Goal: Transaction & Acquisition: Purchase product/service

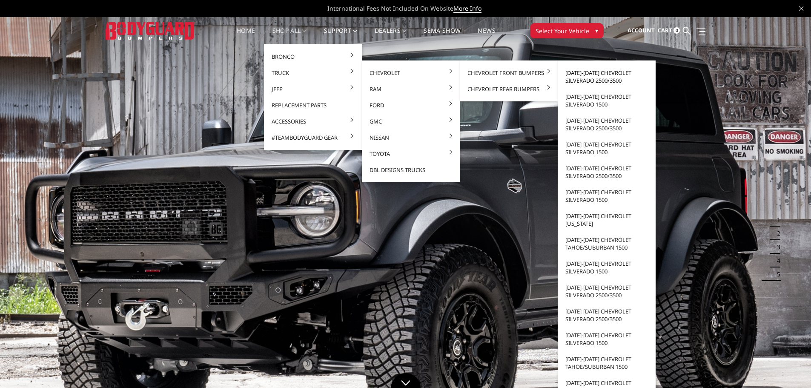
click at [573, 76] on link "[DATE]-[DATE] Chevrolet Silverado 2500/3500" at bounding box center [606, 77] width 91 height 24
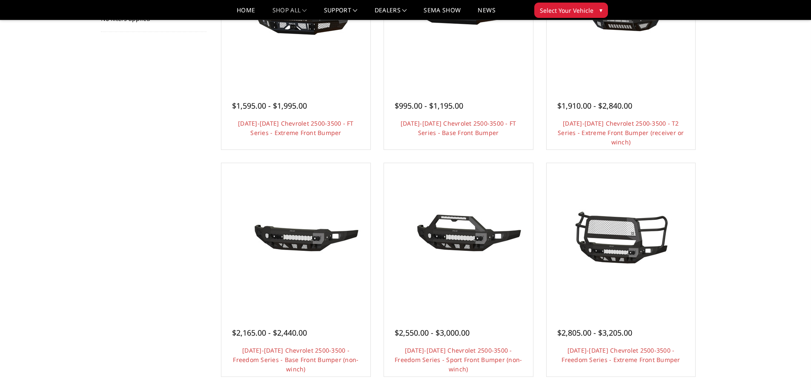
scroll to position [85, 0]
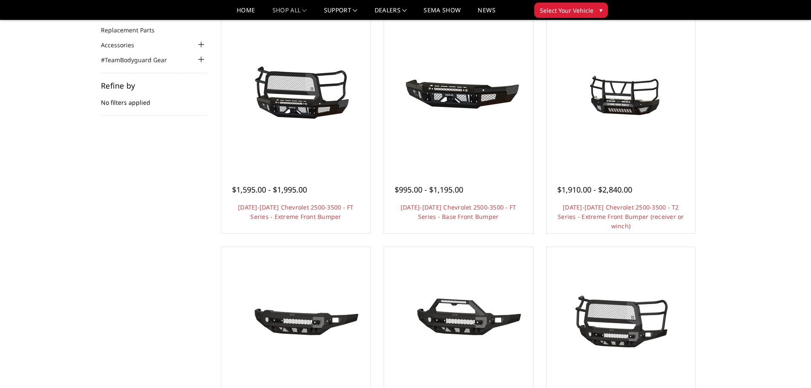
click at [624, 132] on img at bounding box center [621, 94] width 136 height 102
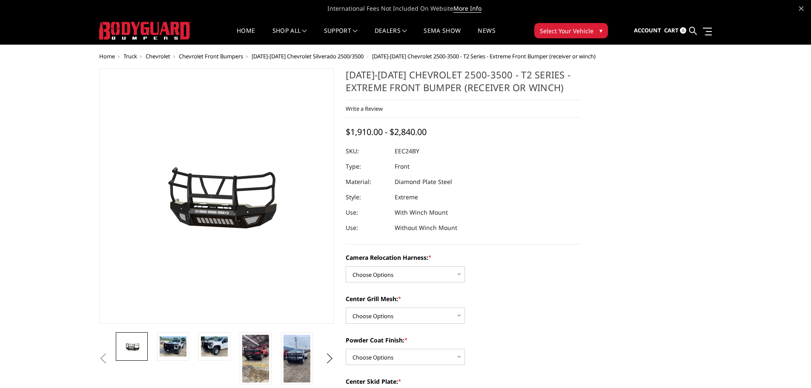
click at [251, 354] on img at bounding box center [255, 359] width 27 height 48
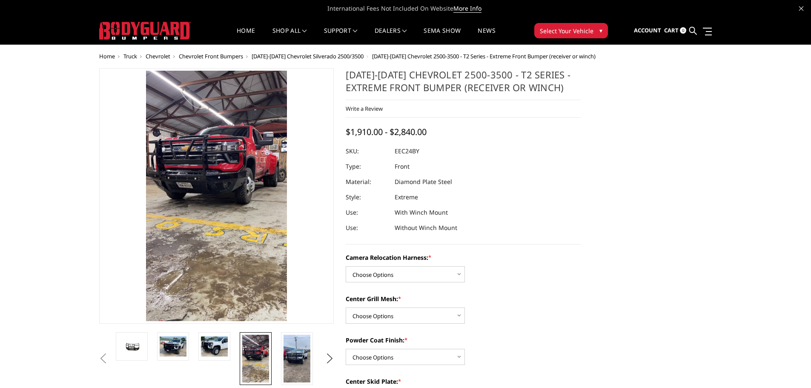
click at [223, 350] on img at bounding box center [214, 346] width 27 height 20
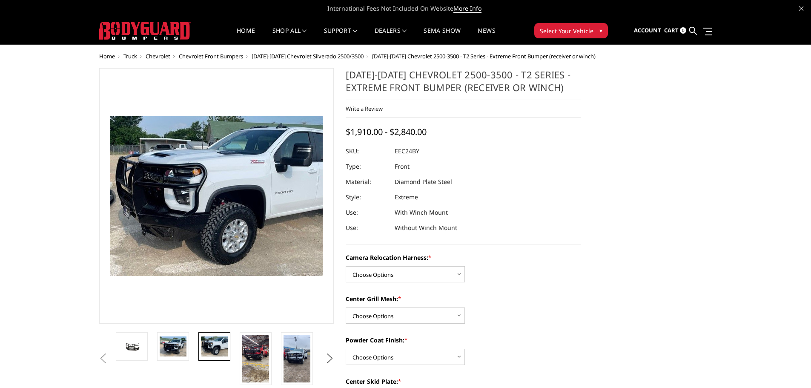
click at [167, 344] on img at bounding box center [173, 346] width 27 height 20
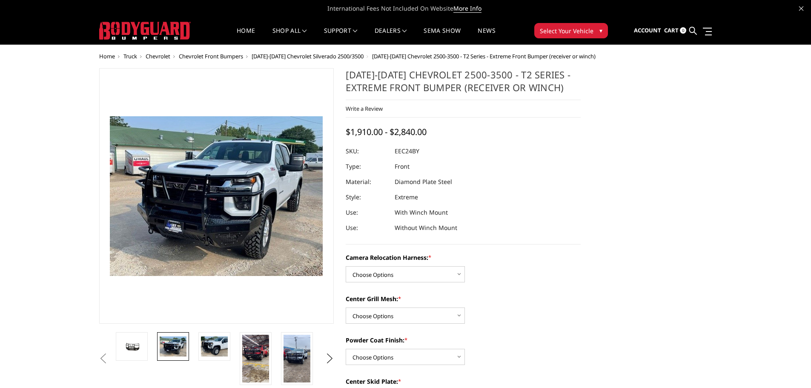
click at [214, 346] on img at bounding box center [214, 346] width 27 height 20
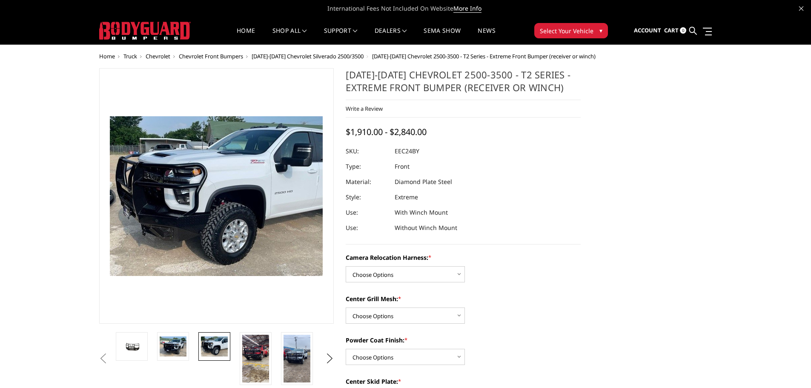
click at [271, 348] on link at bounding box center [256, 358] width 32 height 53
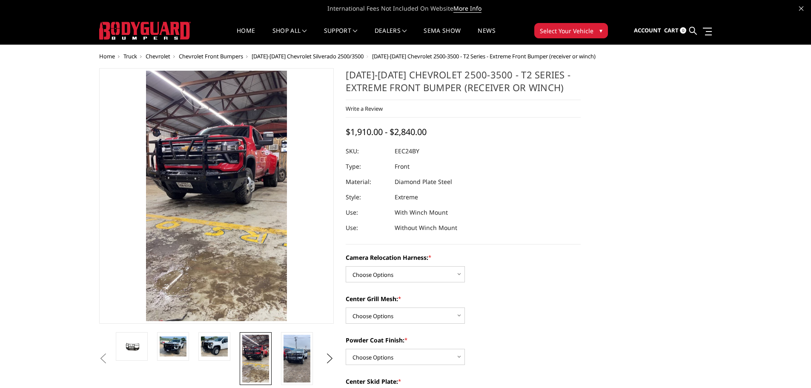
click at [211, 348] on img at bounding box center [214, 346] width 27 height 20
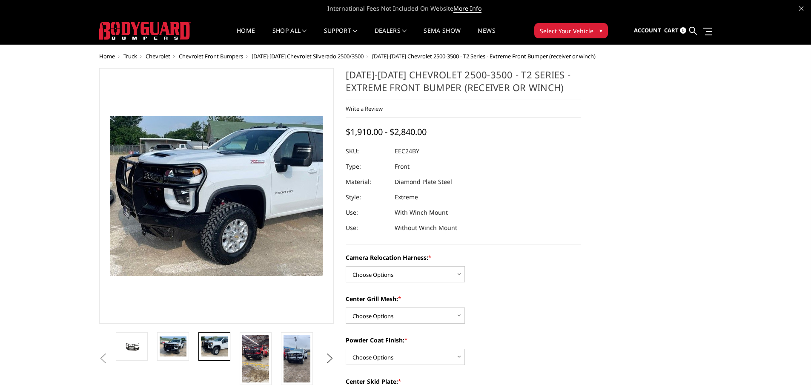
click at [170, 352] on img at bounding box center [173, 346] width 27 height 20
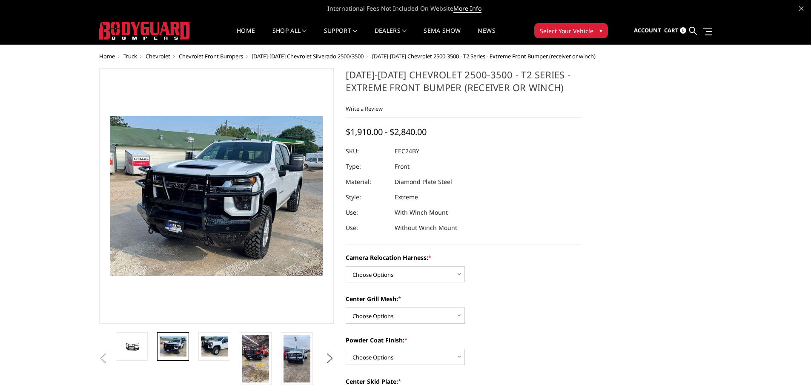
click at [147, 354] on link at bounding box center [132, 346] width 32 height 29
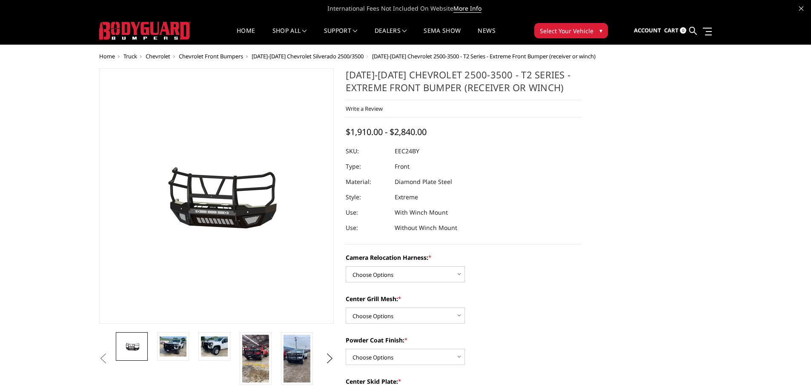
click at [173, 353] on img at bounding box center [173, 346] width 27 height 20
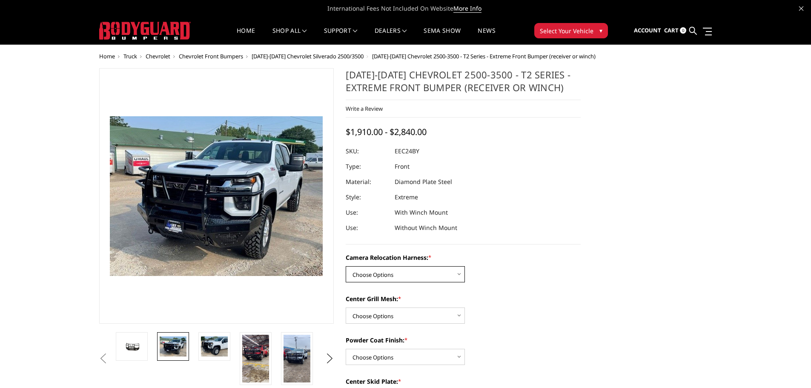
click at [425, 275] on select "Choose Options Without camera harness With camera harness" at bounding box center [405, 274] width 119 height 16
select select "3731"
click at [346, 266] on select "Choose Options Without camera harness With camera harness" at bounding box center [405, 274] width 119 height 16
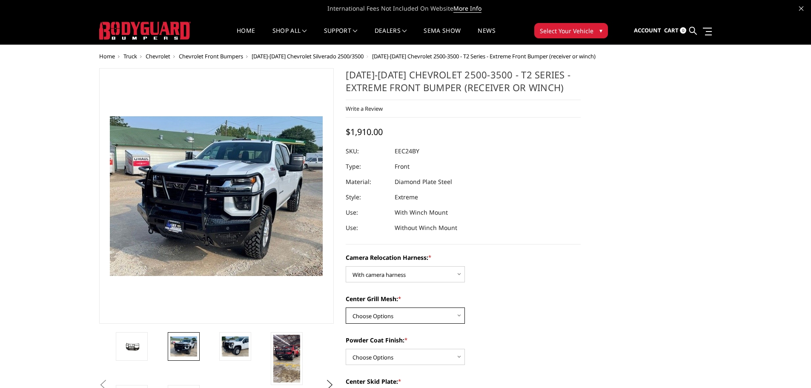
click at [401, 315] on select "Choose Options Without expanded metal With expanded metal" at bounding box center [405, 315] width 119 height 16
select select "3729"
click at [346, 307] on select "Choose Options Without expanded metal With expanded metal" at bounding box center [405, 315] width 119 height 16
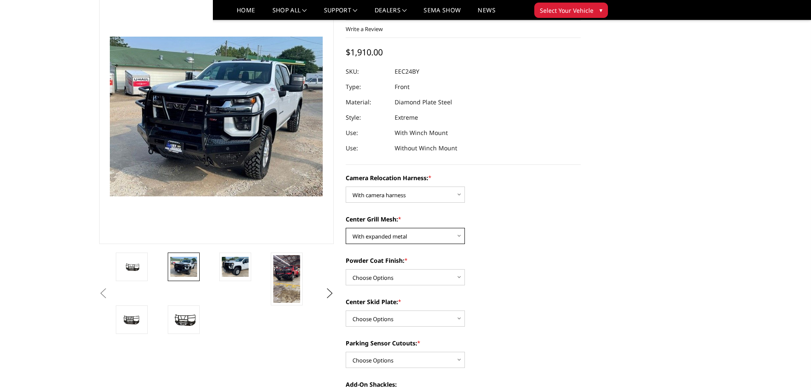
scroll to position [57, 0]
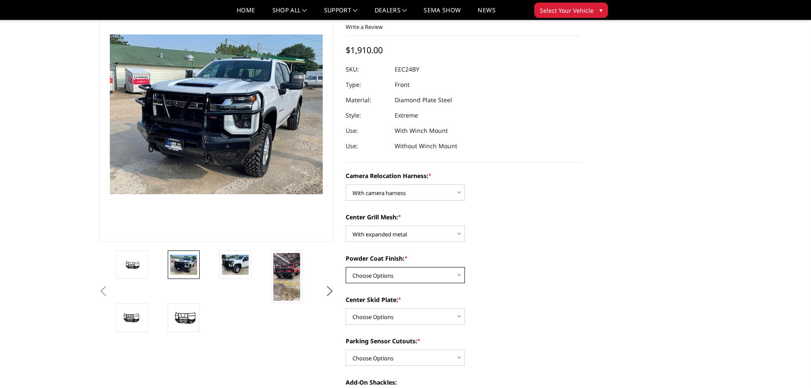
click at [404, 279] on select "Choose Options Textured Black Powder Coat Gloss Black Powder Coat Bare Metal" at bounding box center [405, 275] width 119 height 16
select select "3727"
click at [346, 267] on select "Choose Options Textured Black Powder Coat Gloss Black Powder Coat Bare Metal" at bounding box center [405, 275] width 119 height 16
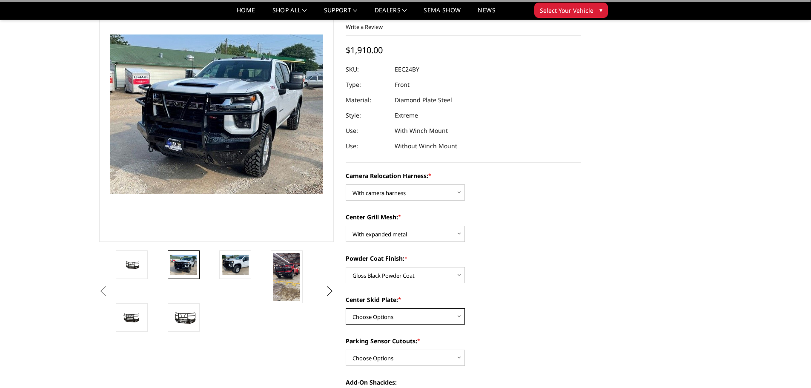
click at [387, 314] on select "Choose Options Winch Mount Skid Plate Standard Skid Plate (included) 2" Receive…" at bounding box center [405, 316] width 119 height 16
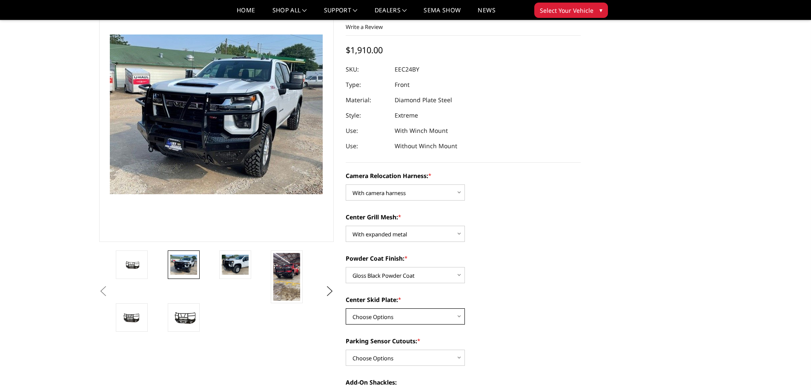
select select "3724"
click at [346, 308] on select "Choose Options Winch Mount Skid Plate Standard Skid Plate (included) 2" Receive…" at bounding box center [405, 316] width 119 height 16
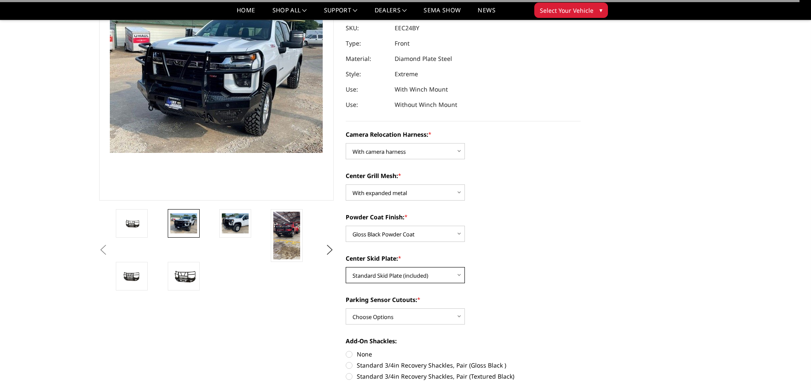
scroll to position [114, 0]
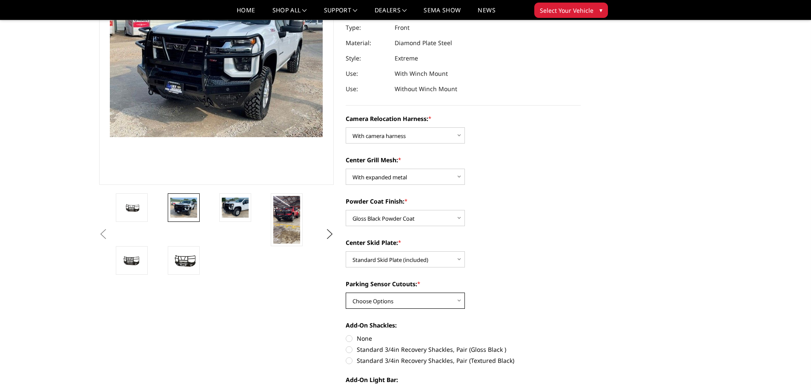
click at [387, 304] on select "Choose Options Yes - With Parking Sensor Cutouts" at bounding box center [405, 300] width 119 height 16
select select "3722"
click at [346, 292] on select "Choose Options Yes - With Parking Sensor Cutouts" at bounding box center [405, 300] width 119 height 16
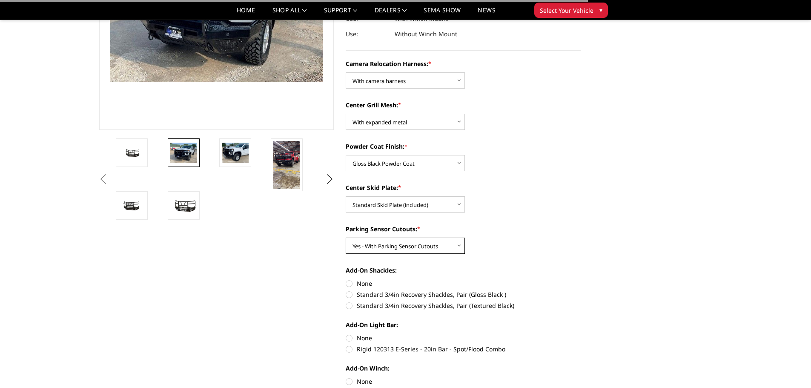
scroll to position [170, 0]
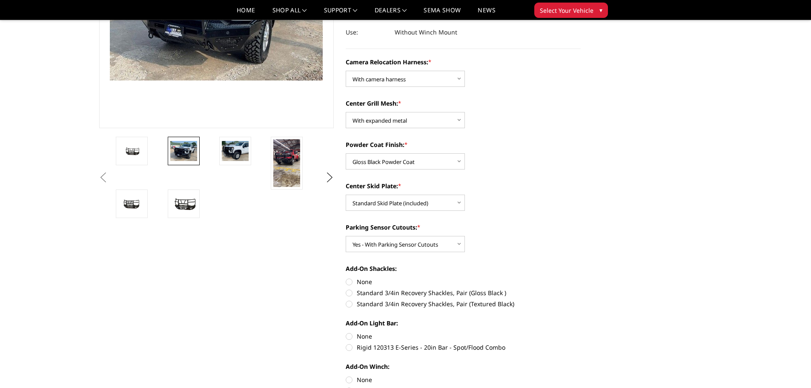
click at [349, 294] on label "Standard 3/4in Recovery Shackles, Pair (Gloss Black )" at bounding box center [463, 292] width 235 height 9
click at [581, 278] on input "Standard 3/4in Recovery Shackles, Pair (Gloss Black )" at bounding box center [581, 277] width 0 height 0
radio input "true"
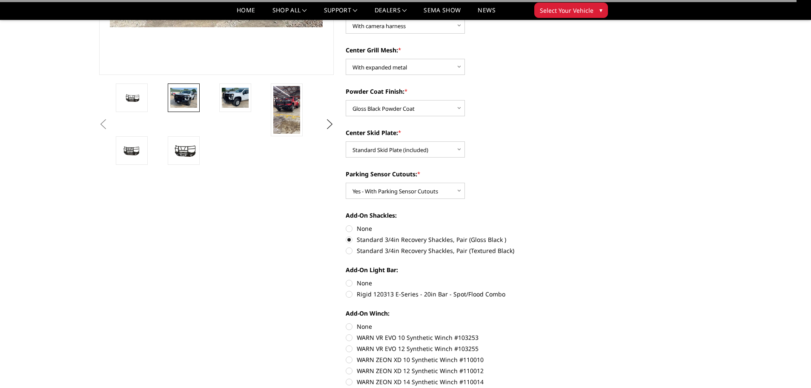
scroll to position [227, 0]
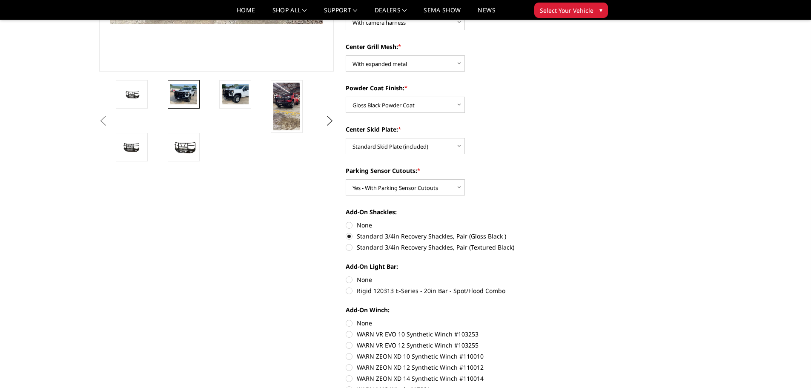
click at [349, 293] on label "Rigid 120313 E-Series - 20in Bar - Spot/Flood Combo" at bounding box center [463, 290] width 235 height 9
click at [581, 275] on input "Rigid 120313 E-Series - 20in Bar - Spot/Flood Combo" at bounding box center [581, 275] width 0 height 0
radio input "true"
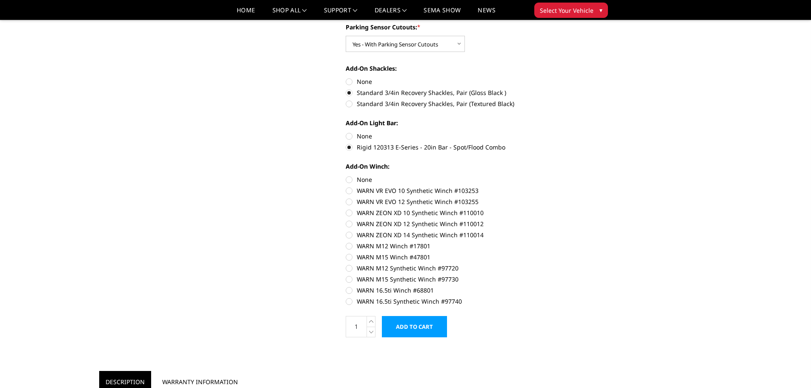
scroll to position [397, 0]
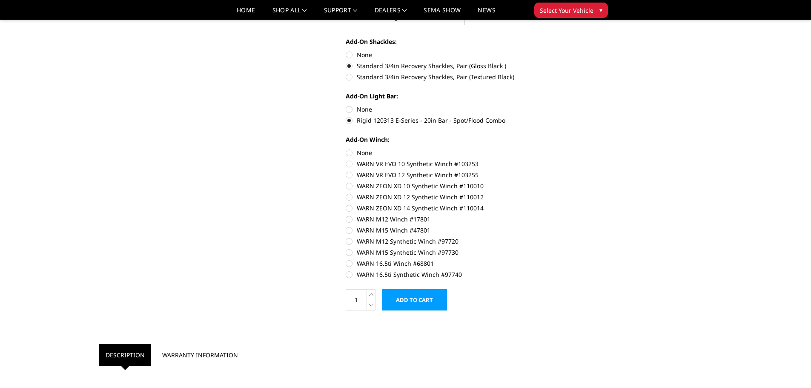
click at [395, 298] on input "Add to Cart" at bounding box center [414, 299] width 65 height 21
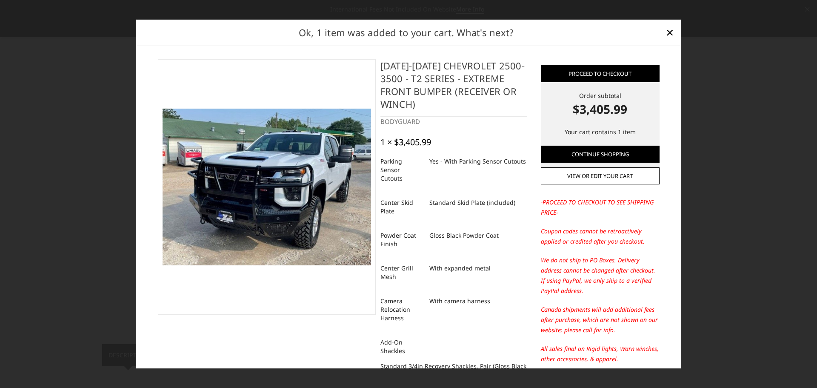
click at [670, 34] on span "×" at bounding box center [670, 32] width 8 height 18
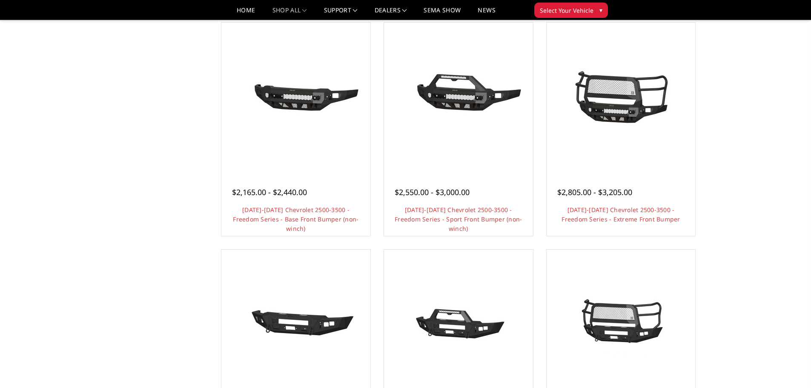
scroll to position [298, 0]
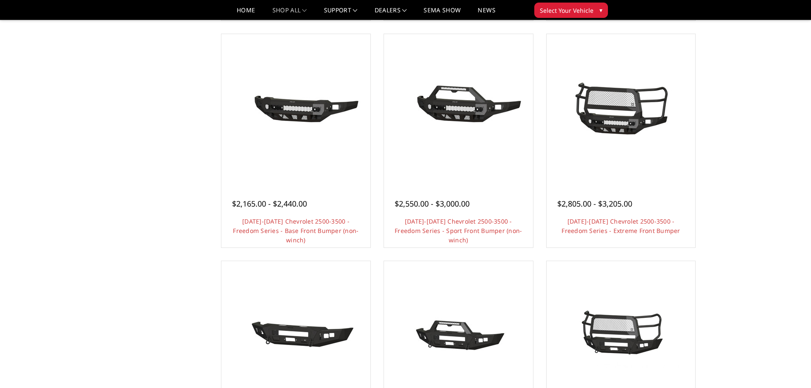
click at [621, 126] on img at bounding box center [621, 109] width 136 height 64
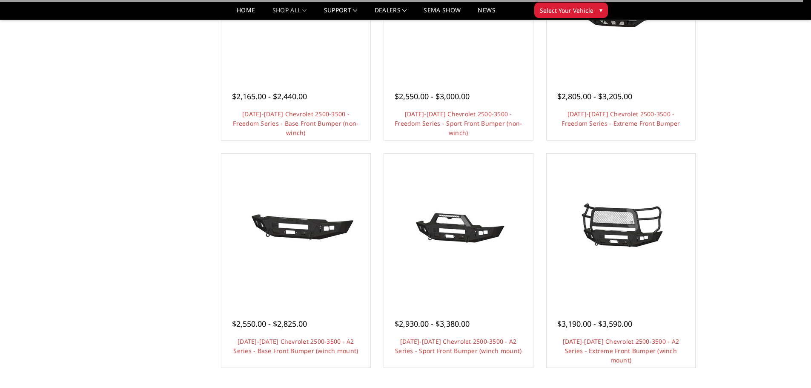
scroll to position [454, 0]
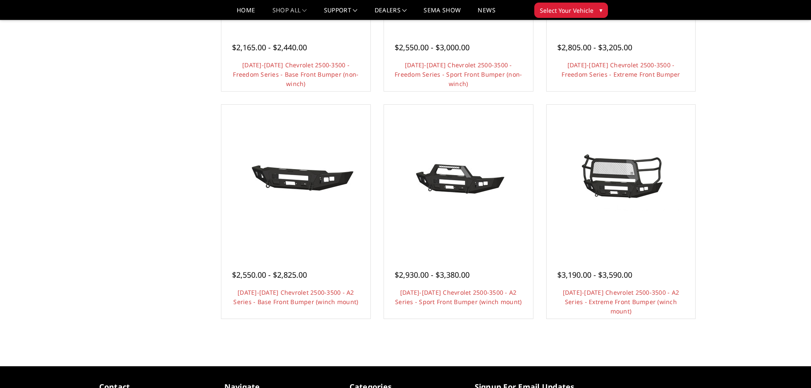
click at [647, 220] on div at bounding box center [621, 179] width 145 height 145
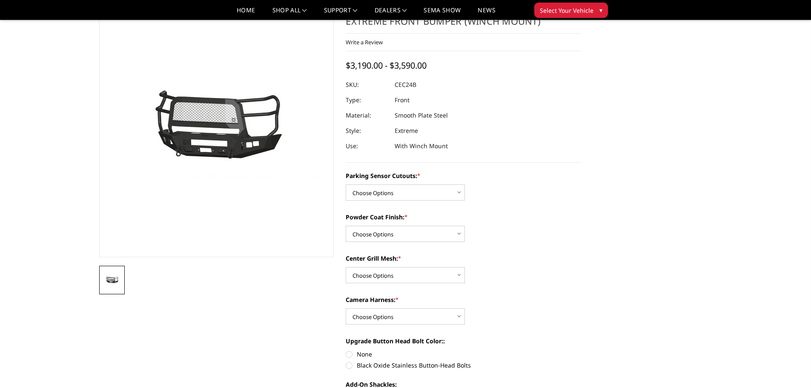
scroll to position [43, 0]
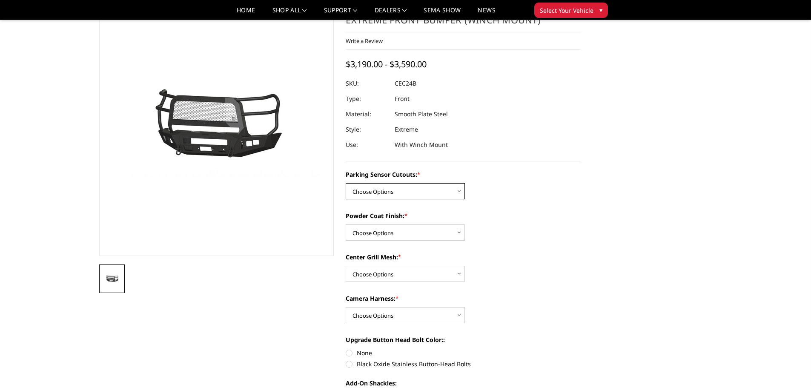
click at [419, 195] on select "Choose Options No - Without Parking Sensor Cutouts Yes - With Parking Sensor Cu…" at bounding box center [405, 191] width 119 height 16
select select "2246"
click at [346, 183] on select "Choose Options No - Without Parking Sensor Cutouts Yes - With Parking Sensor Cu…" at bounding box center [405, 191] width 119 height 16
click at [403, 236] on select "Choose Options Bare Metal Textured Black Powder Coat" at bounding box center [405, 232] width 119 height 16
select select "2248"
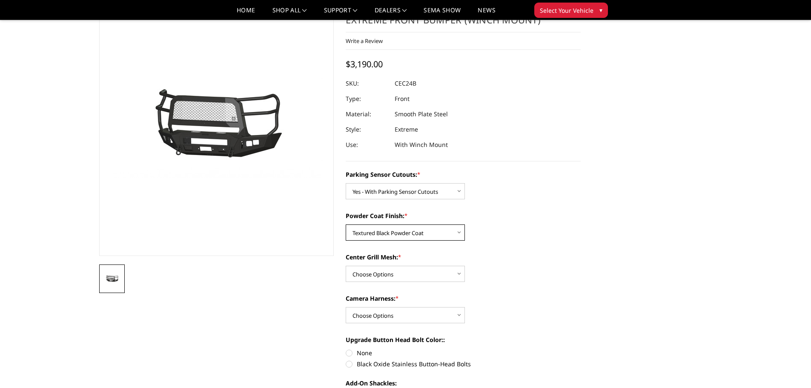
click at [346, 224] on select "Choose Options Bare Metal Textured Black Powder Coat" at bounding box center [405, 232] width 119 height 16
click at [385, 272] on select "Choose Options With Center Grill Mesh Without Center Grill Mesh" at bounding box center [405, 274] width 119 height 16
select select "2249"
click at [346, 266] on select "Choose Options With Center Grill Mesh Without Center Grill Mesh" at bounding box center [405, 274] width 119 height 16
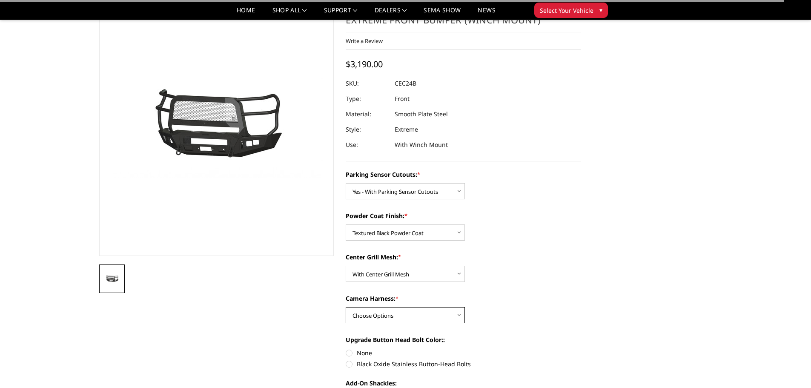
click at [374, 309] on select "Choose Options WITH Camera Harness WITHOUT Camera Harness" at bounding box center [405, 315] width 119 height 16
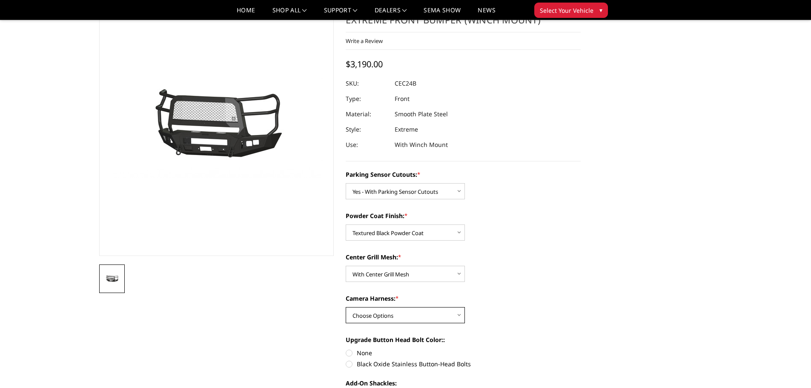
select select "2251"
click at [346, 307] on select "Choose Options WITH Camera Harness WITHOUT Camera Harness" at bounding box center [405, 315] width 119 height 16
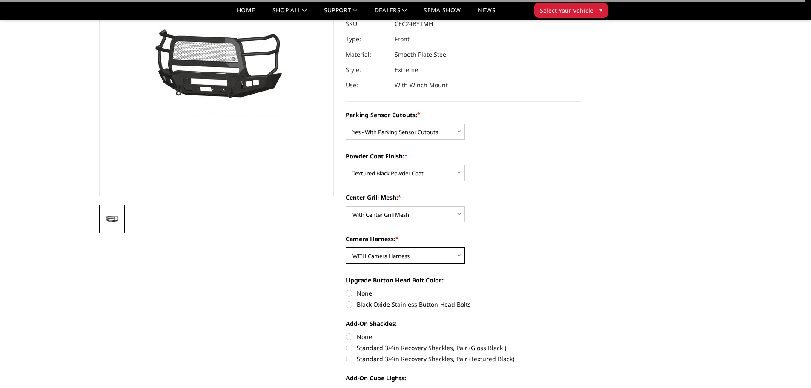
scroll to position [114, 0]
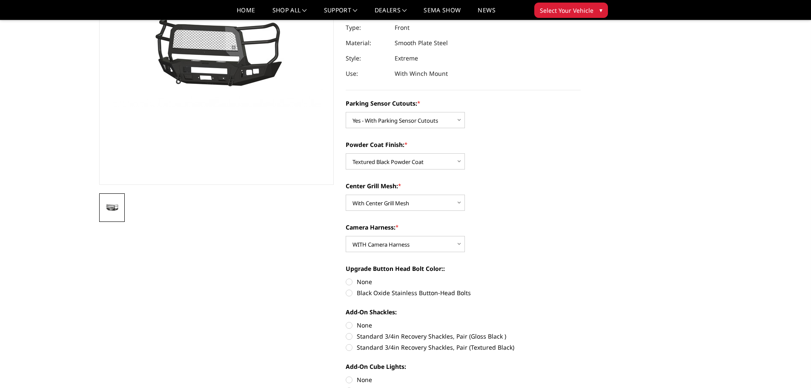
click at [348, 293] on label "Black Oxide Stainless Button-Head Bolts" at bounding box center [463, 292] width 235 height 9
click at [581, 278] on input "Black Oxide Stainless Button-Head Bolts" at bounding box center [581, 277] width 0 height 0
radio input "true"
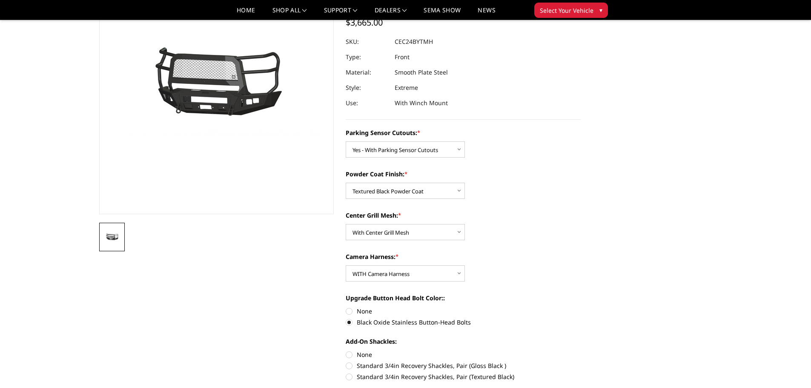
scroll to position [85, 0]
click at [350, 311] on label "None" at bounding box center [463, 310] width 235 height 9
click at [346, 306] on input "None" at bounding box center [346, 306] width 0 height 0
radio input "true"
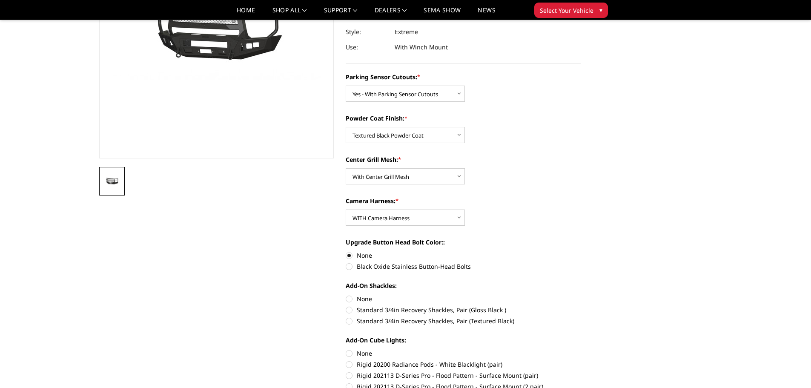
scroll to position [142, 0]
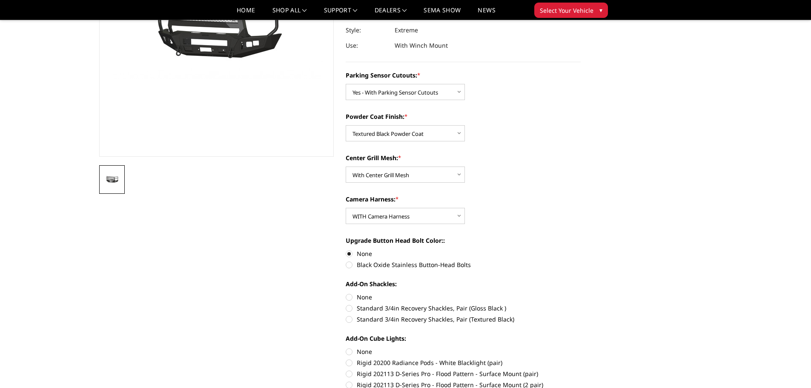
click at [349, 310] on label "Standard 3/4in Recovery Shackles, Pair (Gloss Black )" at bounding box center [463, 308] width 235 height 9
click at [581, 293] on input "Standard 3/4in Recovery Shackles, Pair (Gloss Black )" at bounding box center [581, 292] width 0 height 0
radio input "true"
click at [349, 310] on label "Standard 3/4in Recovery Shackles, Pair (Gloss Black )" at bounding box center [463, 308] width 235 height 9
click at [581, 293] on input "Standard 3/4in Recovery Shackles, Pair (Gloss Black )" at bounding box center [581, 292] width 0 height 0
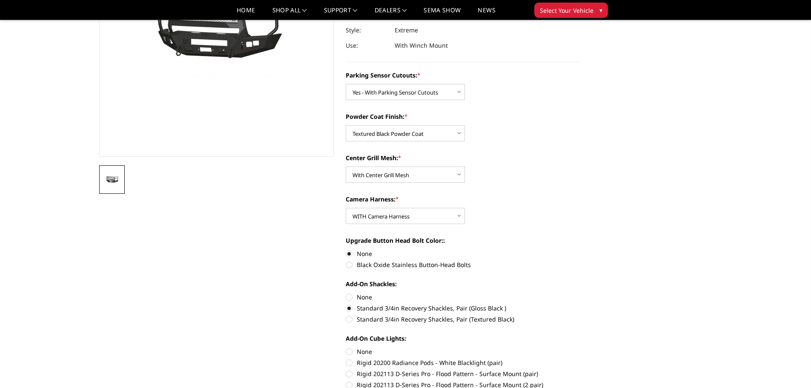
click at [349, 321] on label "Standard 3/4in Recovery Shackles, Pair (Textured Black)" at bounding box center [463, 319] width 235 height 9
click at [581, 304] on input "Standard 3/4in Recovery Shackles, Pair (Textured Black)" at bounding box center [581, 304] width 0 height 0
radio input "true"
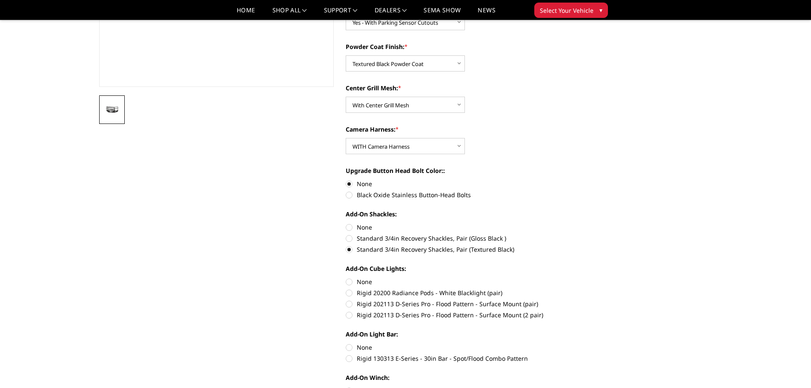
scroll to position [213, 0]
click at [351, 301] on label "Rigid 202113 D-Series Pro - Flood Pattern - Surface Mount (pair)" at bounding box center [463, 302] width 235 height 9
click at [581, 287] on input "Rigid 202113 D-Series Pro - Flood Pattern - Surface Mount (pair)" at bounding box center [581, 287] width 0 height 0
radio input "true"
click at [350, 312] on label "Rigid 202113 D-Series Pro - Flood Pattern - Surface Mount (2 pair)" at bounding box center [463, 313] width 235 height 9
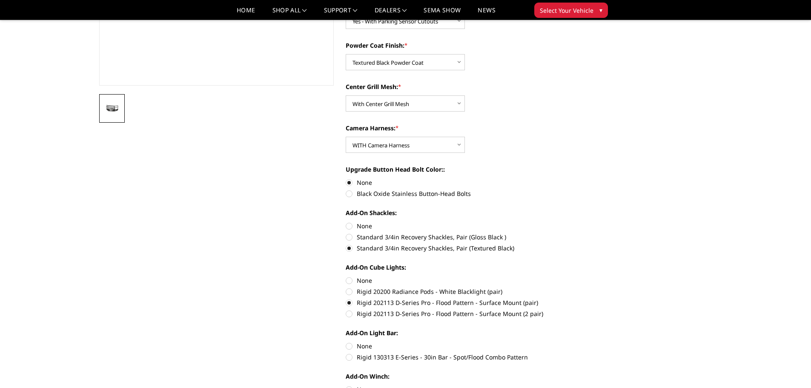
click at [581, 298] on input "Rigid 202113 D-Series Pro - Flood Pattern - Surface Mount (2 pair)" at bounding box center [581, 298] width 0 height 0
radio input "true"
click at [350, 304] on label "Rigid 202113 D-Series Pro - Flood Pattern - Surface Mount (pair)" at bounding box center [463, 302] width 235 height 9
click at [581, 287] on input "Rigid 202113 D-Series Pro - Flood Pattern - Surface Mount (pair)" at bounding box center [581, 287] width 0 height 0
radio input "true"
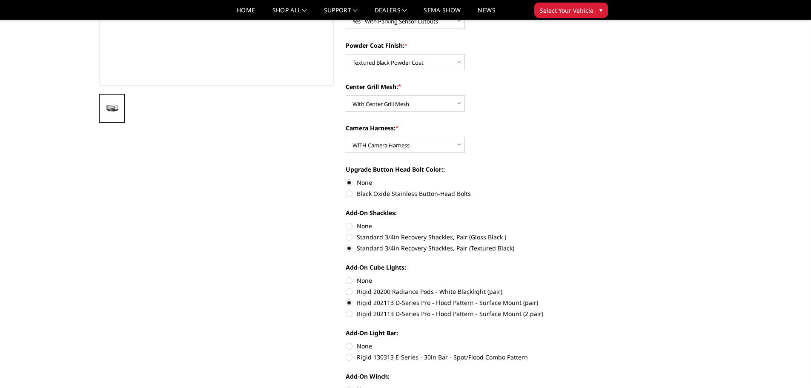
click at [350, 314] on label "Rigid 202113 D-Series Pro - Flood Pattern - Surface Mount (2 pair)" at bounding box center [463, 313] width 235 height 9
click at [581, 298] on input "Rigid 202113 D-Series Pro - Flood Pattern - Surface Mount (2 pair)" at bounding box center [581, 298] width 0 height 0
radio input "true"
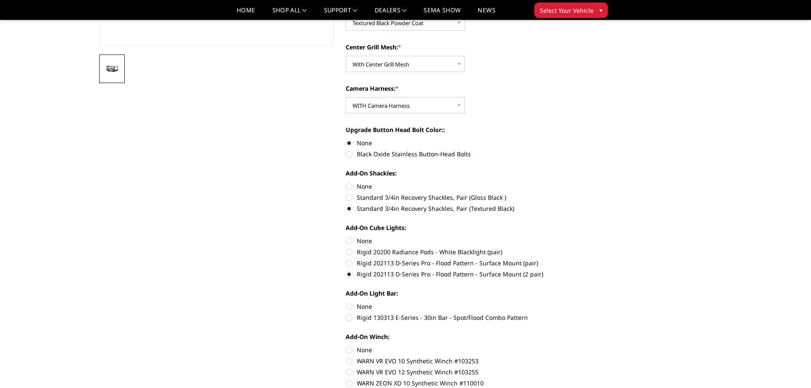
scroll to position [269, 0]
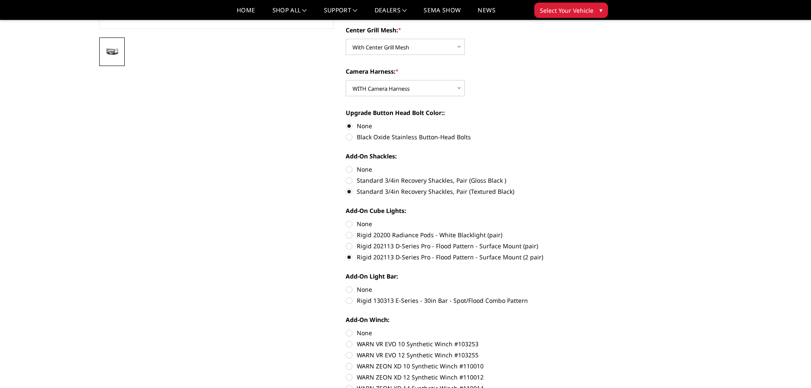
click at [349, 301] on label "Rigid 130313 E-Series - 30in Bar - Spot/Flood Combo Pattern" at bounding box center [463, 300] width 235 height 9
click at [581, 285] on input "Rigid 130313 E-Series - 30in Bar - Spot/Flood Combo Pattern" at bounding box center [581, 285] width 0 height 0
radio input "true"
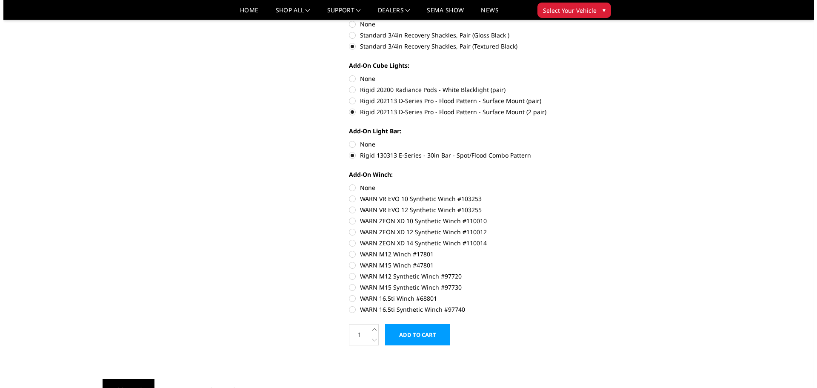
scroll to position [426, 0]
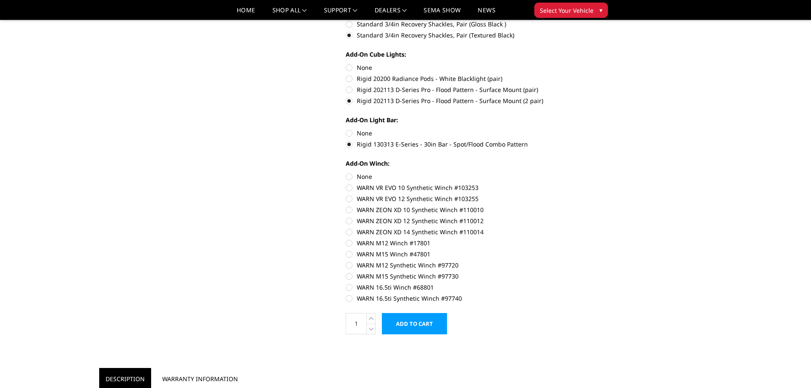
click at [402, 320] on input "Add to Cart" at bounding box center [414, 323] width 65 height 21
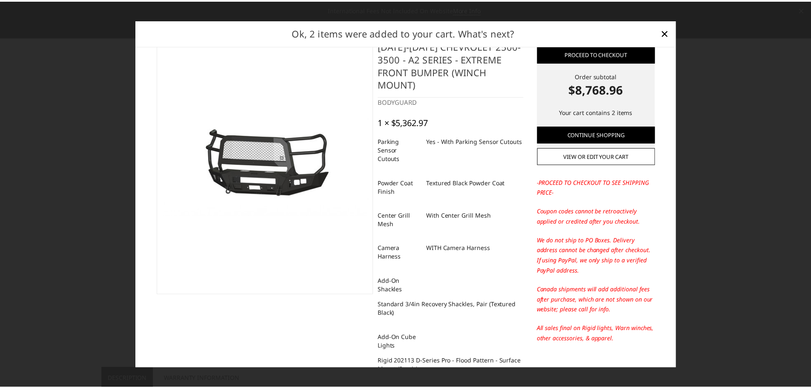
scroll to position [0, 0]
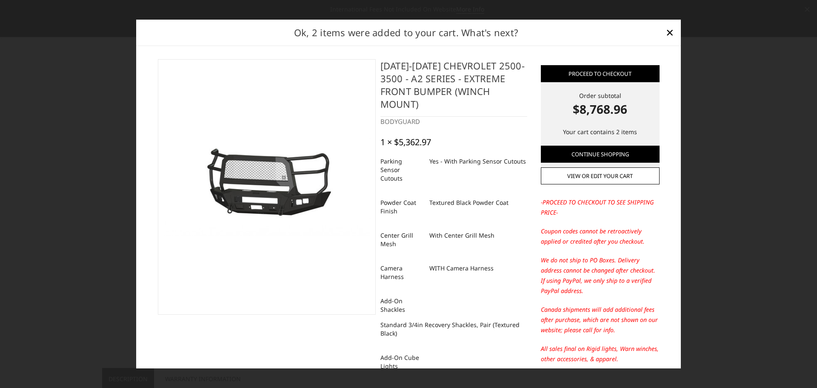
click at [670, 34] on span "×" at bounding box center [670, 32] width 8 height 18
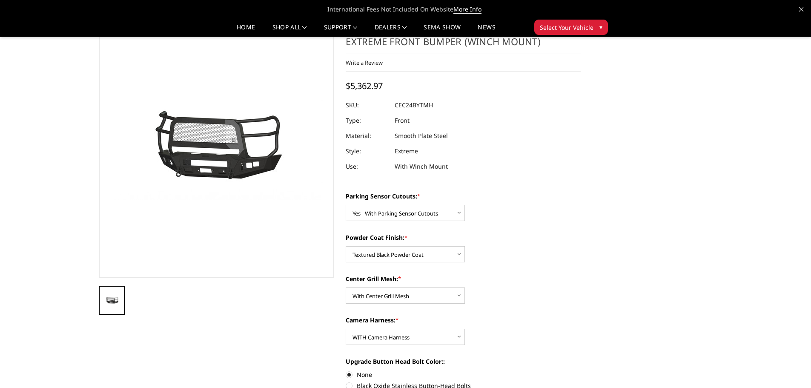
scroll to position [14, 0]
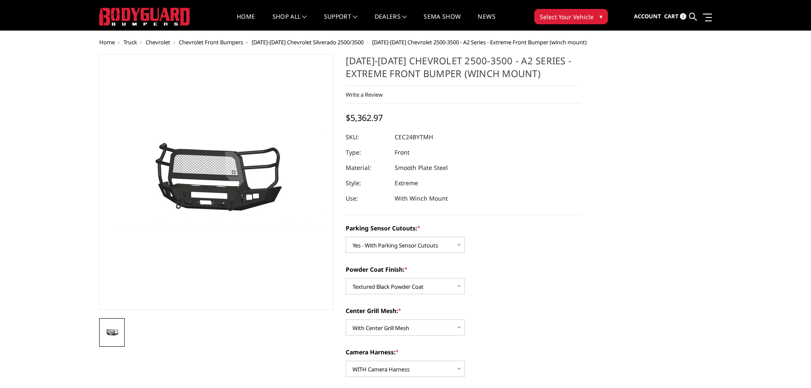
click at [263, 43] on span "[DATE]-[DATE] Chevrolet Silverado 2500/3500" at bounding box center [308, 42] width 112 height 8
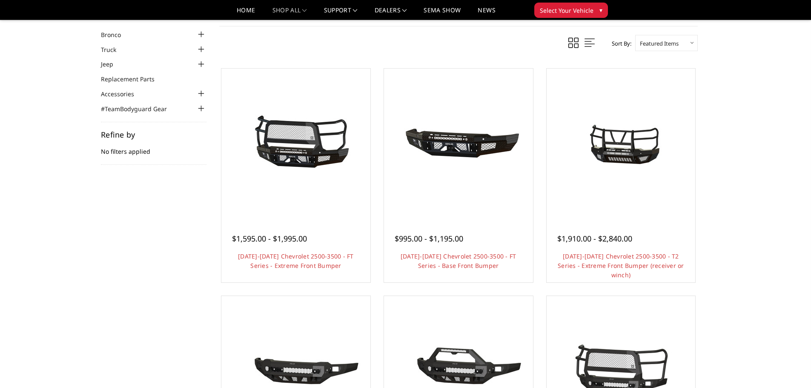
scroll to position [85, 0]
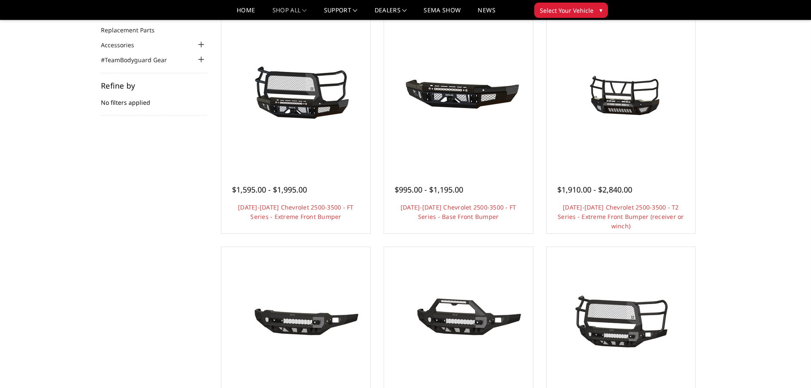
click at [601, 232] on link "Choose Options" at bounding box center [621, 240] width 64 height 16
click at [277, 234] on link "Choose Options" at bounding box center [295, 240] width 64 height 16
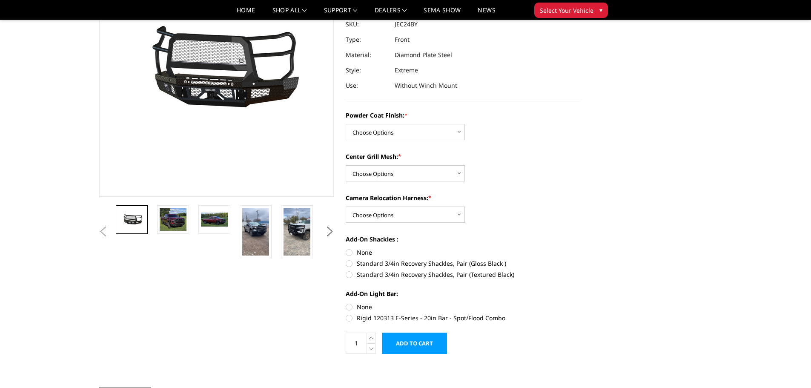
scroll to position [114, 0]
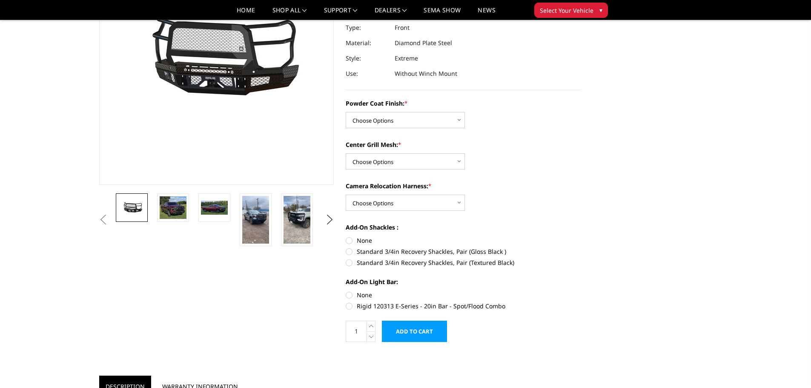
click at [287, 230] on img at bounding box center [297, 220] width 27 height 48
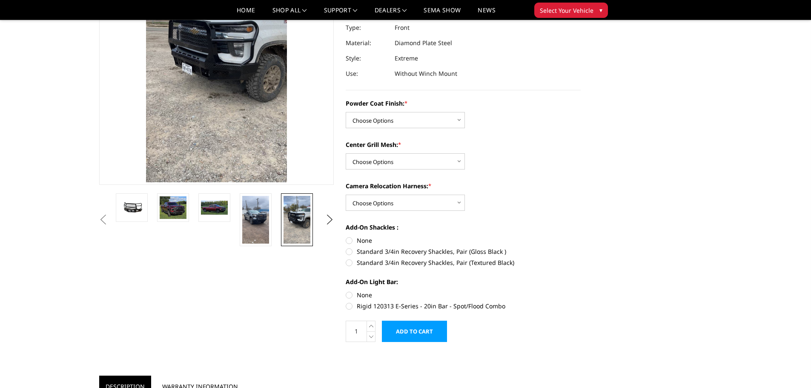
scroll to position [38, 0]
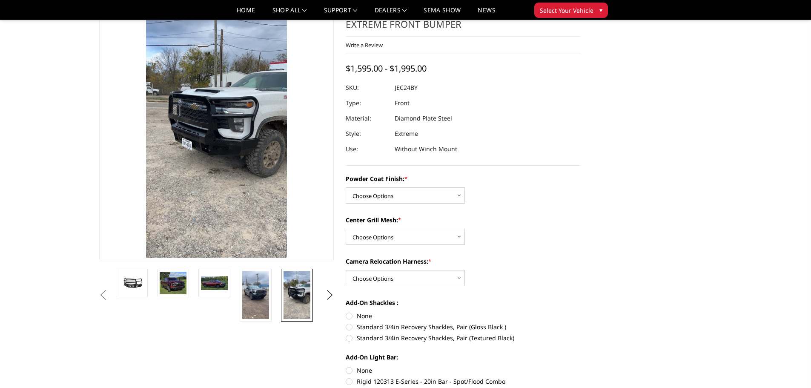
click at [257, 280] on img at bounding box center [255, 295] width 27 height 48
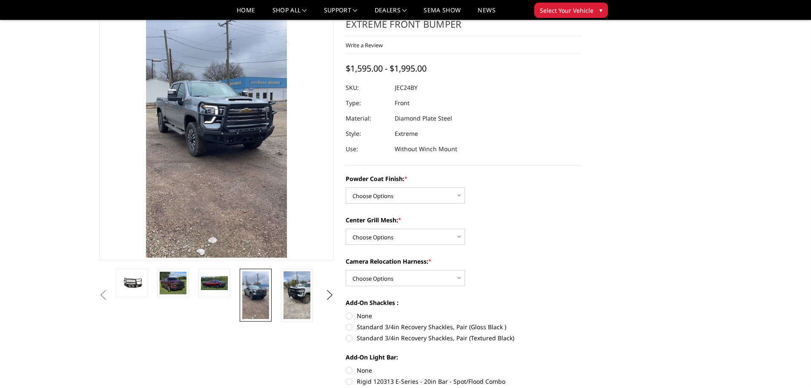
click at [172, 283] on img at bounding box center [173, 283] width 27 height 23
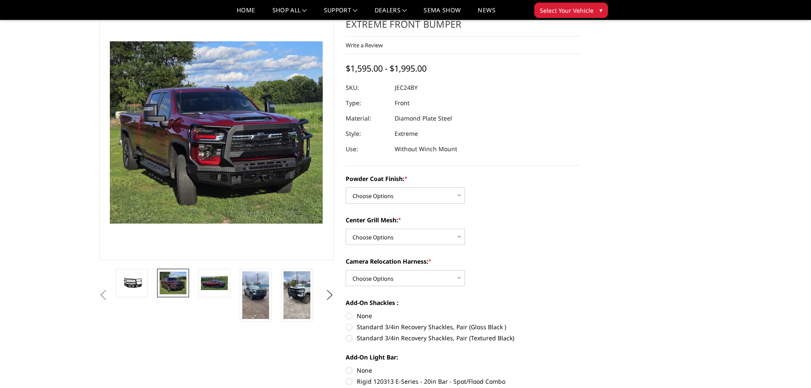
click at [206, 286] on img at bounding box center [214, 283] width 27 height 14
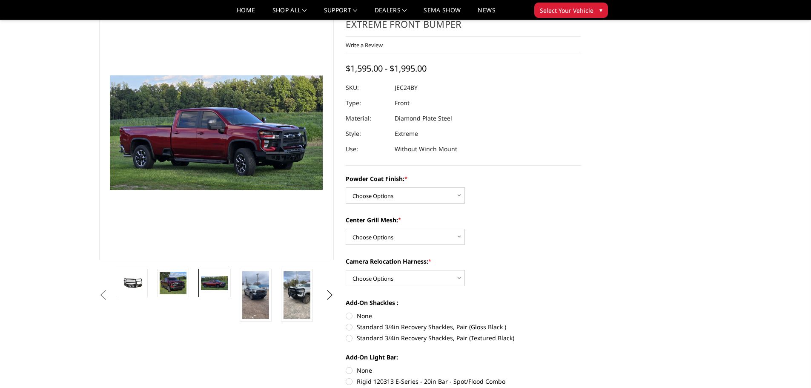
click at [244, 297] on img at bounding box center [255, 295] width 27 height 48
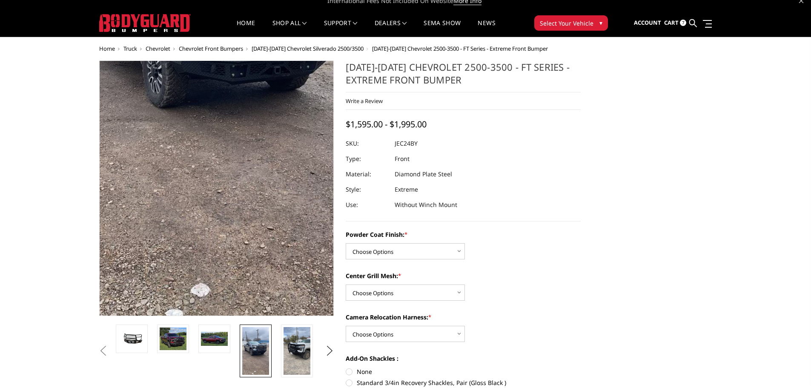
scroll to position [0, 0]
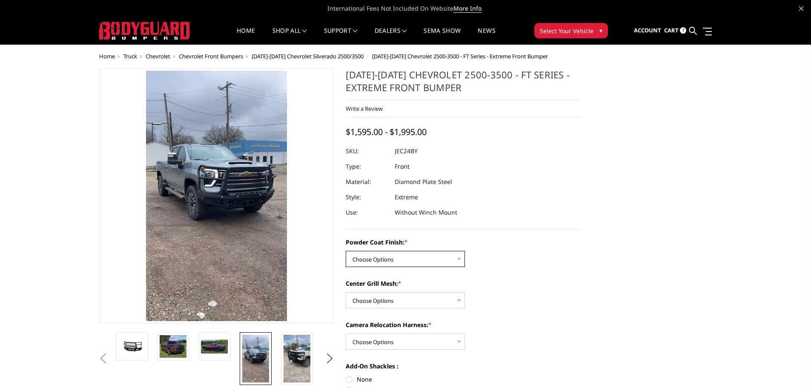
click at [402, 259] on select "Choose Options Bare Metal Gloss Black Powder Coat Textured Black Powder Coat" at bounding box center [405, 259] width 119 height 16
select select "3277"
click at [346, 251] on select "Choose Options Bare Metal Gloss Black Powder Coat Textured Black Powder Coat" at bounding box center [405, 259] width 119 height 16
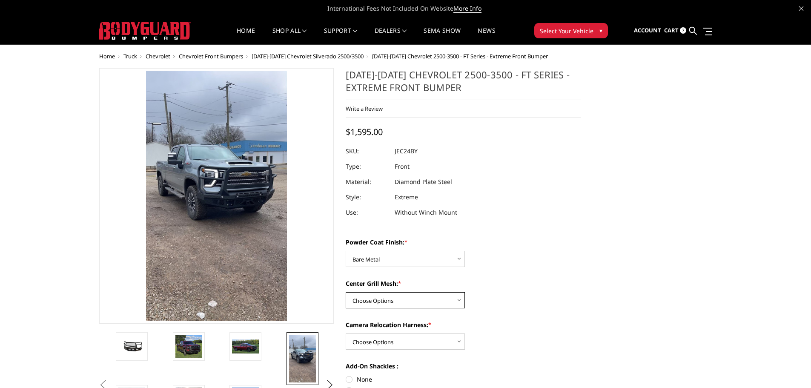
click at [387, 297] on select "Choose Options WITH Expanded Metal in Center Grill WITHOUT Expanded Metal in Ce…" at bounding box center [405, 300] width 119 height 16
select select "3281"
click at [346, 292] on select "Choose Options WITH Expanded Metal in Center Grill WITHOUT Expanded Metal in Ce…" at bounding box center [405, 300] width 119 height 16
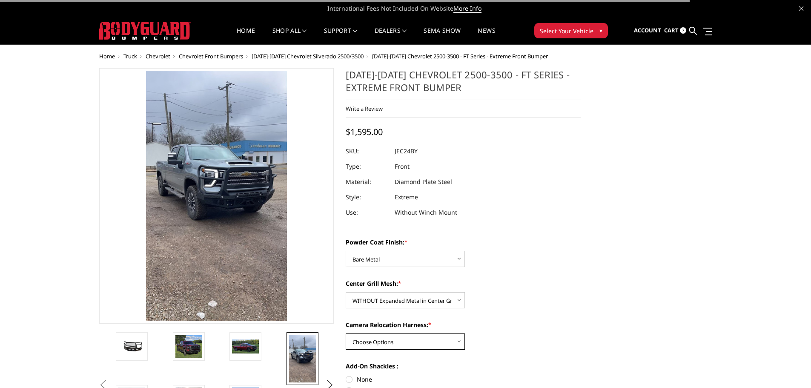
click at [376, 336] on select "Choose Options WITH Camera Relocation Harness WITHOUT Camera Relocation Harness" at bounding box center [405, 341] width 119 height 16
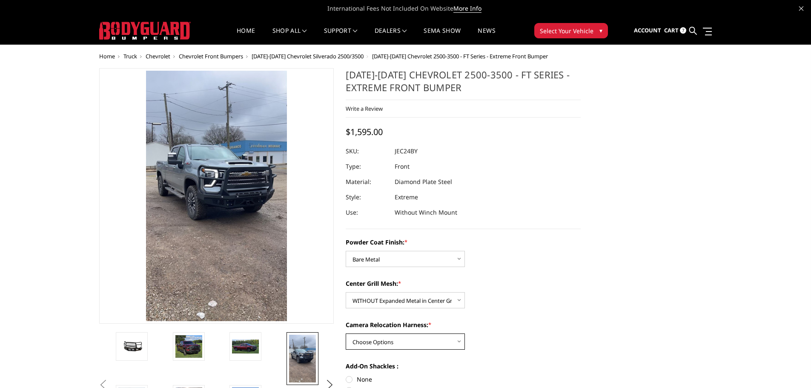
select select "3282"
click at [346, 333] on select "Choose Options WITH Camera Relocation Harness WITHOUT Camera Relocation Harness" at bounding box center [405, 341] width 119 height 16
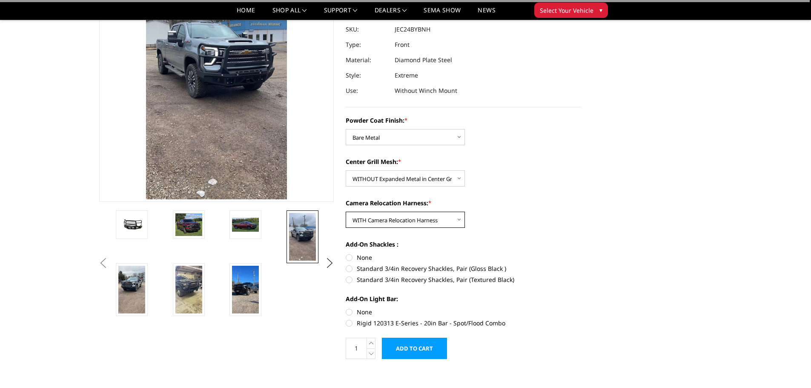
scroll to position [114, 0]
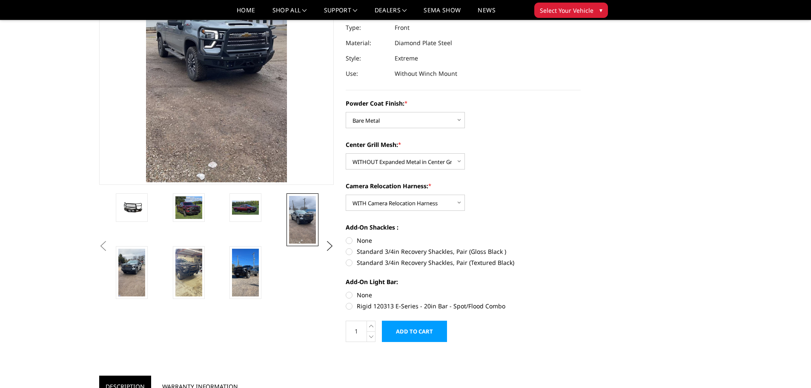
click at [351, 241] on label "None" at bounding box center [463, 240] width 235 height 9
click at [346, 236] on input "None" at bounding box center [346, 236] width 0 height 0
radio input "true"
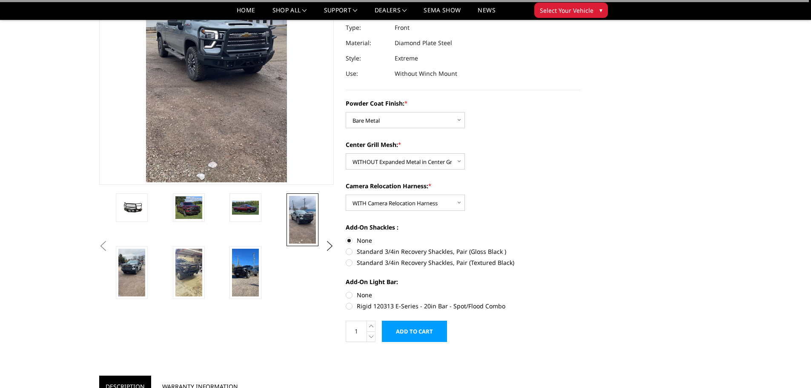
click at [349, 306] on label "Rigid 120313 E-Series - 20in Bar - Spot/Flood Combo" at bounding box center [463, 305] width 235 height 9
click at [581, 291] on input "Rigid 120313 E-Series - 20in Bar - Spot/Flood Combo" at bounding box center [581, 290] width 0 height 0
radio input "true"
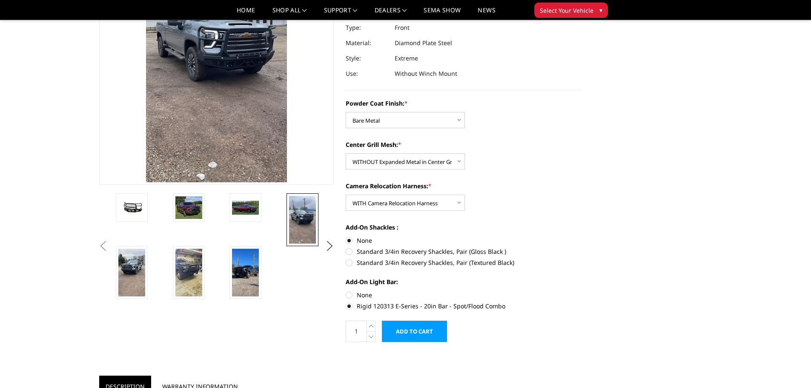
click at [401, 331] on input "Add to Cart" at bounding box center [414, 331] width 65 height 21
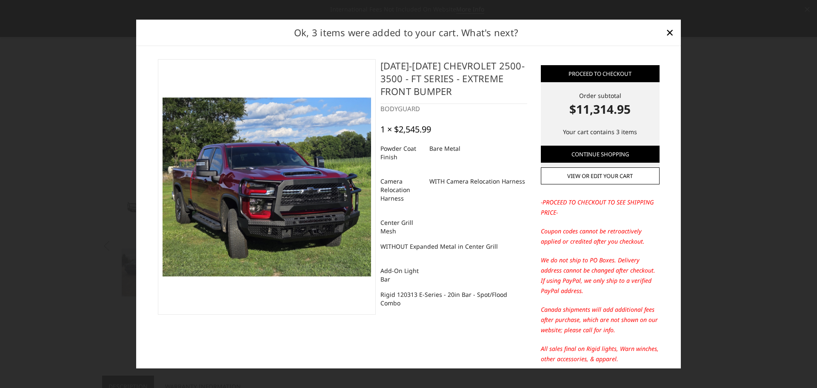
click at [666, 33] on span "×" at bounding box center [670, 32] width 8 height 18
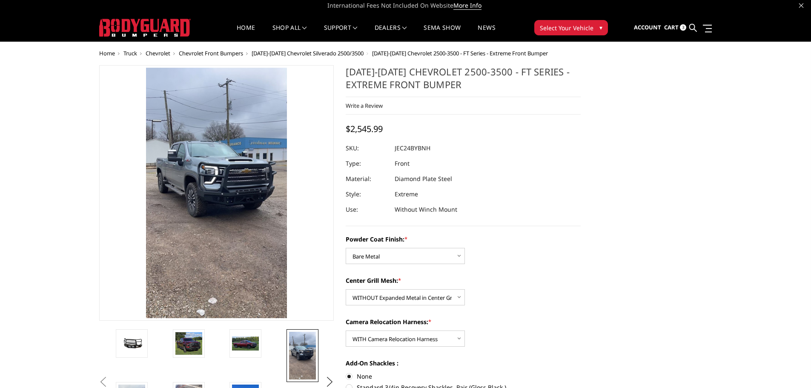
scroll to position [0, 0]
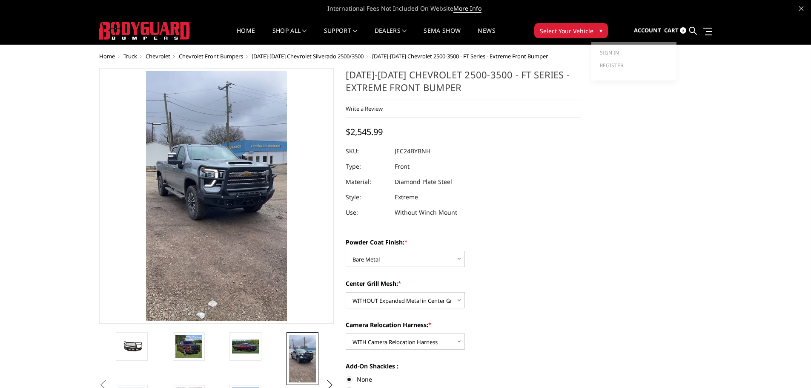
click at [649, 35] on link "Account" at bounding box center [647, 30] width 27 height 23
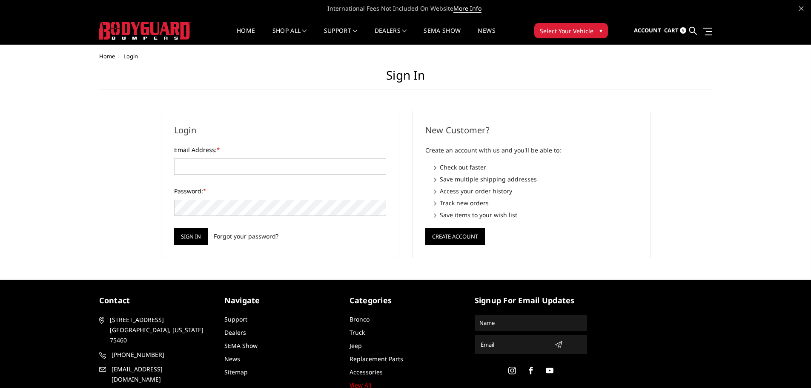
click at [693, 29] on icon at bounding box center [693, 31] width 8 height 8
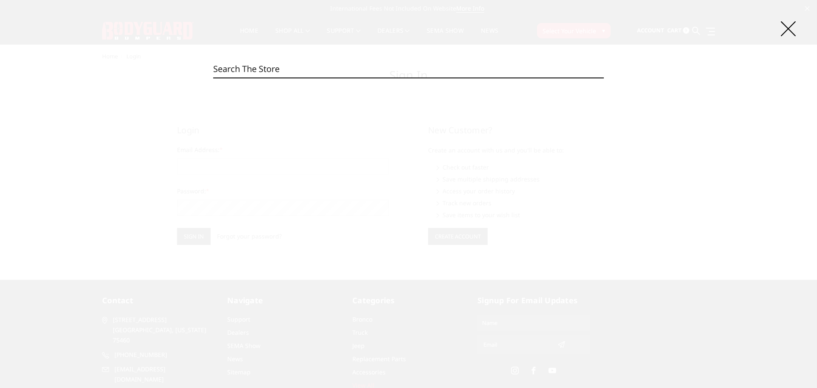
click at [789, 28] on icon at bounding box center [788, 28] width 15 height 15
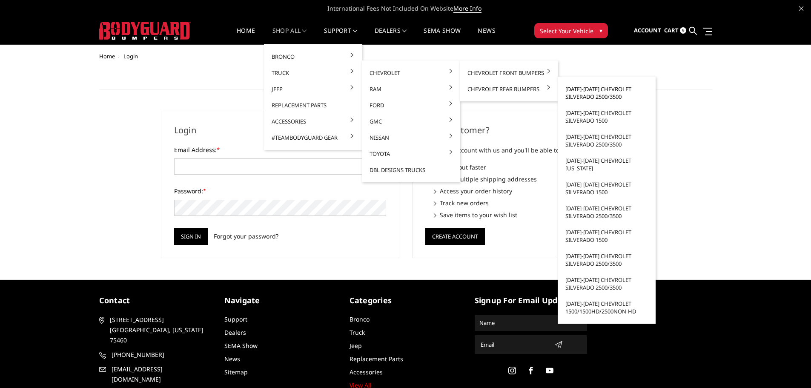
click at [578, 93] on link "[DATE]-[DATE] Chevrolet Silverado 2500/3500" at bounding box center [606, 93] width 91 height 24
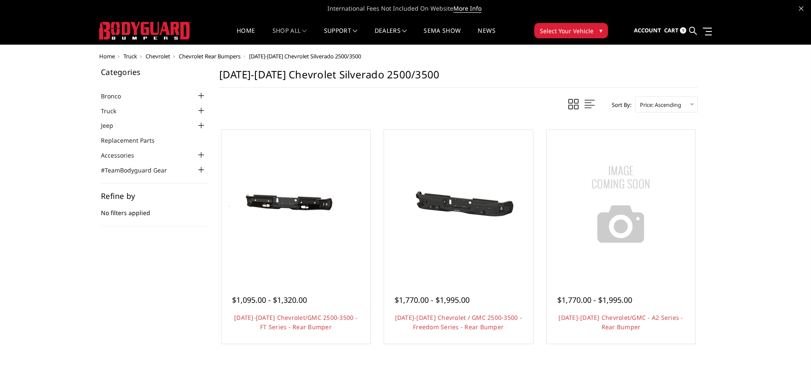
click at [314, 238] on img at bounding box center [296, 204] width 136 height 91
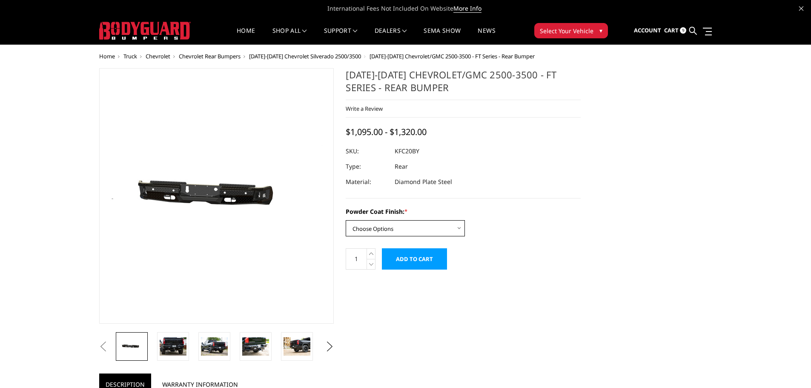
click at [368, 233] on select "Choose Options Bare Metal Gloss Black Powder Coat Textured Black Powder Coat" at bounding box center [405, 228] width 119 height 16
select select "3417"
click at [346, 220] on select "Choose Options Bare Metal Gloss Black Powder Coat Textured Black Powder Coat" at bounding box center [405, 228] width 119 height 16
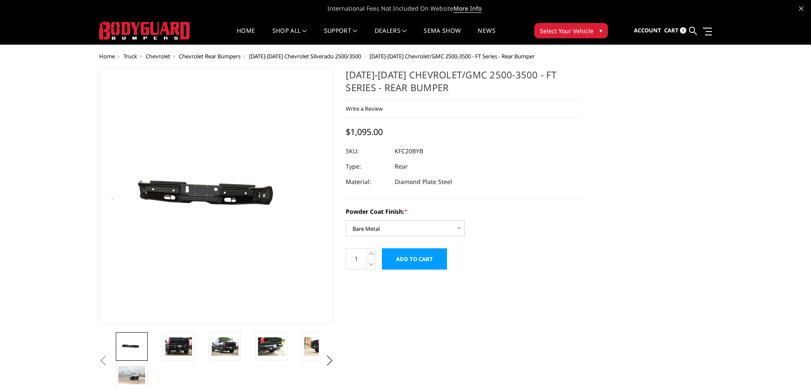
click at [269, 345] on img at bounding box center [271, 346] width 27 height 18
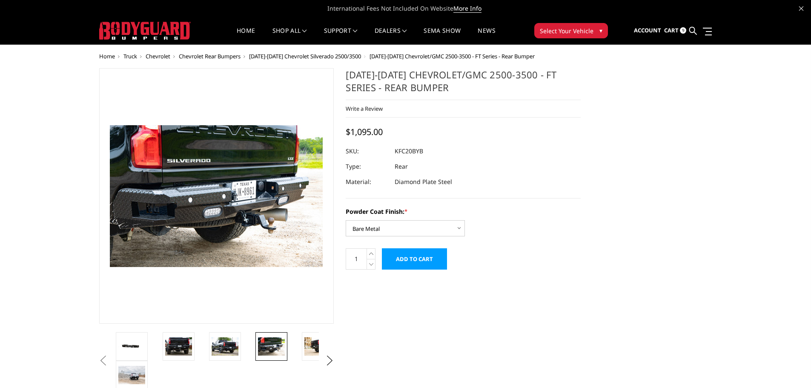
click at [178, 349] on img at bounding box center [178, 346] width 27 height 18
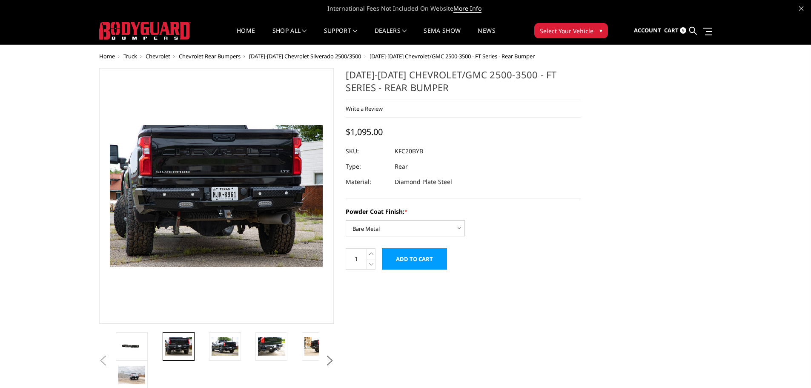
click at [343, 55] on span "[DATE]-[DATE] Chevrolet Silverado 2500/3500" at bounding box center [305, 56] width 112 height 8
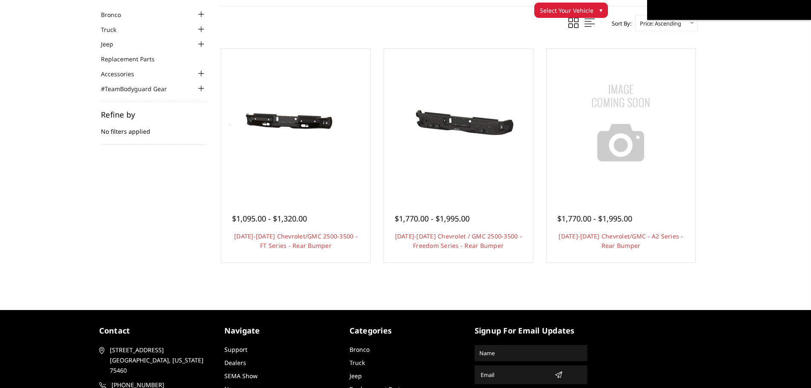
scroll to position [57, 0]
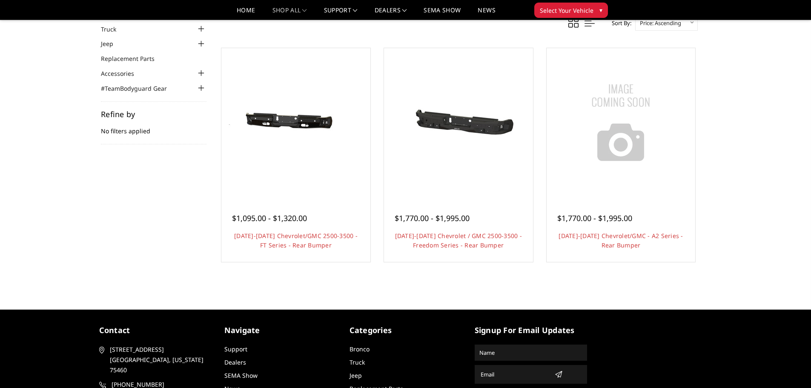
click at [452, 262] on link "Choose Options" at bounding box center [458, 269] width 64 height 16
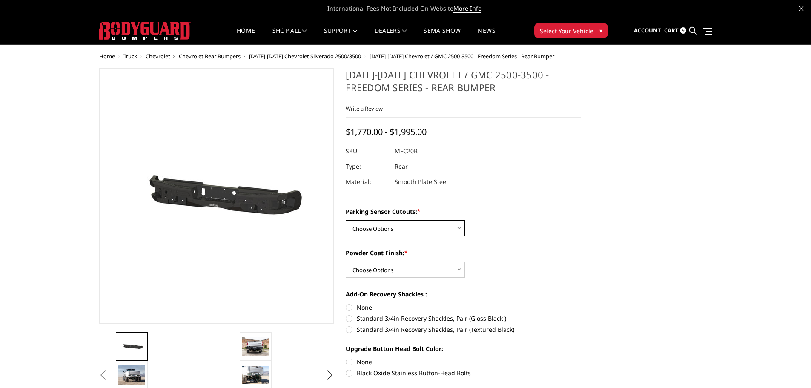
click at [412, 232] on select "Choose Options No - Without Parking Sensor Cutouts Yes - With Parking Sensor Cu…" at bounding box center [405, 228] width 119 height 16
select select "2870"
click at [346, 220] on select "Choose Options No - Without Parking Sensor Cutouts Yes - With Parking Sensor Cu…" at bounding box center [405, 228] width 119 height 16
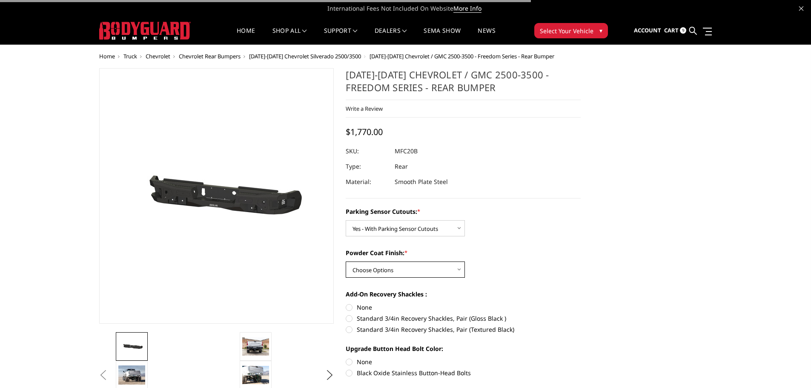
click at [403, 268] on select "Choose Options Bare Metal Texture Black Powder Coat" at bounding box center [405, 269] width 119 height 16
select select "2871"
click at [346, 261] on select "Choose Options Bare Metal Texture Black Powder Coat" at bounding box center [405, 269] width 119 height 16
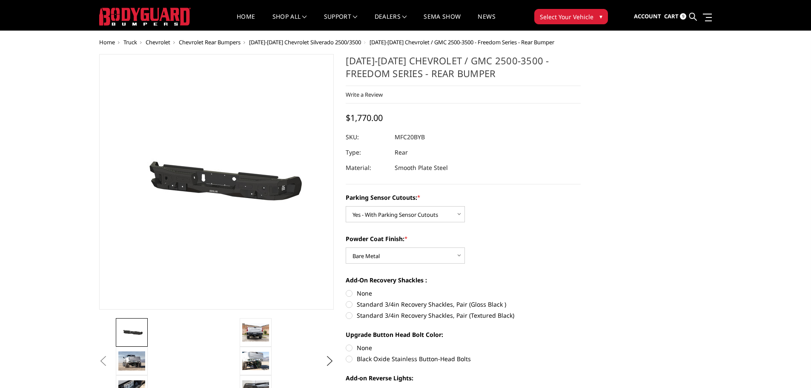
click at [349, 292] on label "None" at bounding box center [463, 293] width 235 height 9
click at [346, 289] on input "None" at bounding box center [346, 289] width 0 height 0
radio input "true"
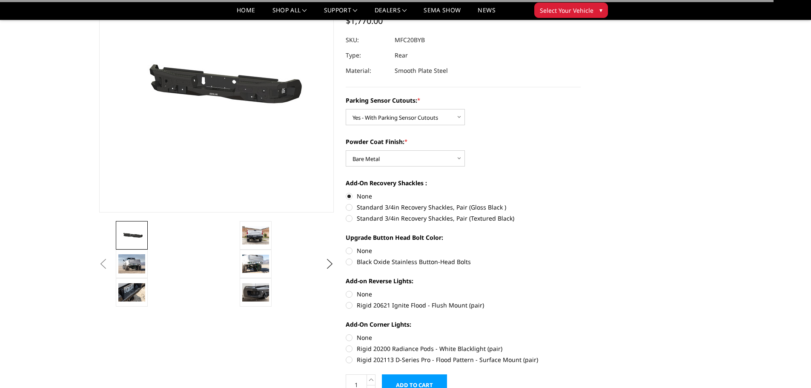
scroll to position [99, 0]
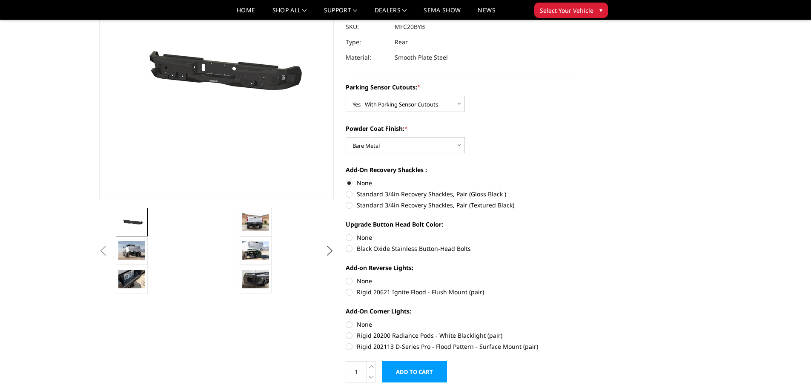
click at [351, 236] on label "None" at bounding box center [463, 237] width 235 height 9
click at [346, 233] on input "None" at bounding box center [346, 233] width 0 height 0
radio input "true"
click at [350, 293] on label "Rigid 20621 Ignite Flood - Flush Mount (pair)" at bounding box center [463, 291] width 235 height 9
click at [581, 277] on input "Rigid 20621 Ignite Flood - Flush Mount (pair)" at bounding box center [581, 276] width 0 height 0
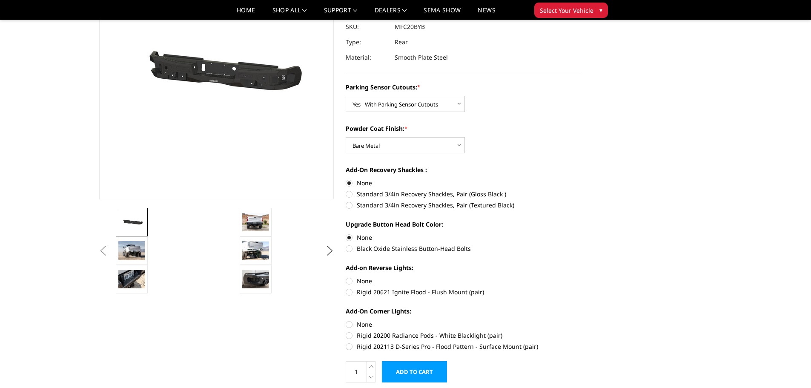
radio input "true"
click at [348, 347] on label "Rigid 202113 D-Series Pro - Flood Pattern - Surface Mount (pair)" at bounding box center [463, 346] width 235 height 9
click at [581, 331] on input "Rigid 202113 D-Series Pro - Flood Pattern - Surface Mount (pair)" at bounding box center [581, 331] width 0 height 0
radio input "true"
click at [427, 369] on input "Add to Cart" at bounding box center [414, 371] width 65 height 21
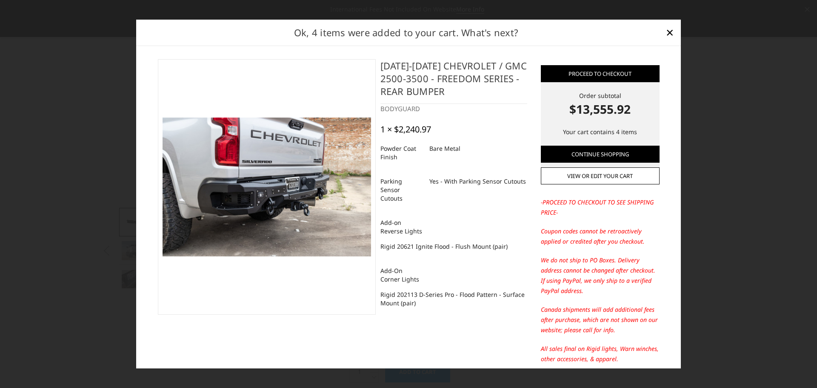
click at [667, 35] on span "×" at bounding box center [670, 32] width 8 height 18
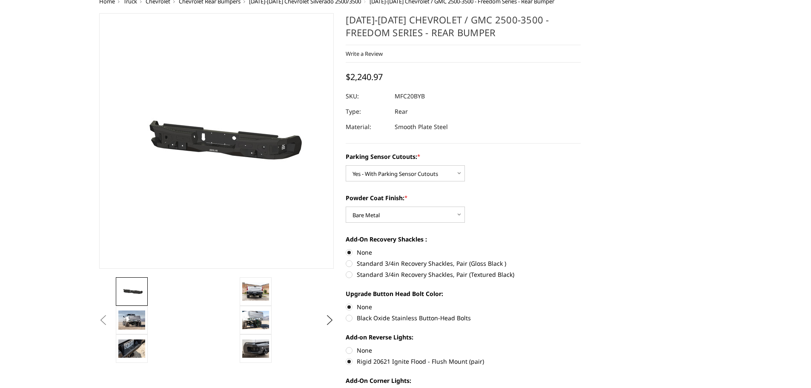
scroll to position [0, 0]
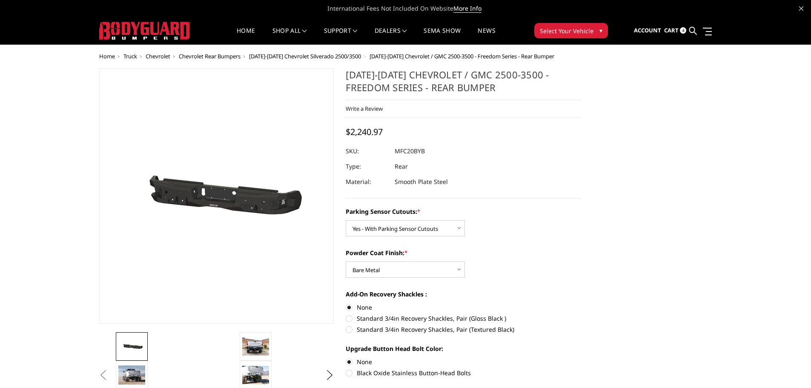
click at [166, 55] on span "Chevrolet" at bounding box center [158, 56] width 25 height 8
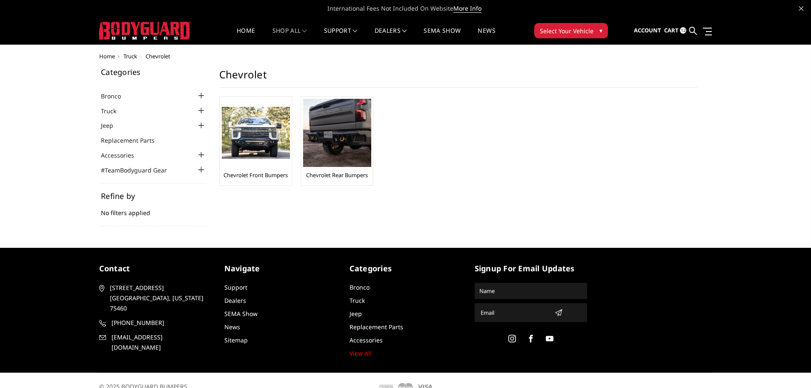
click at [277, 149] on img at bounding box center [256, 133] width 68 height 52
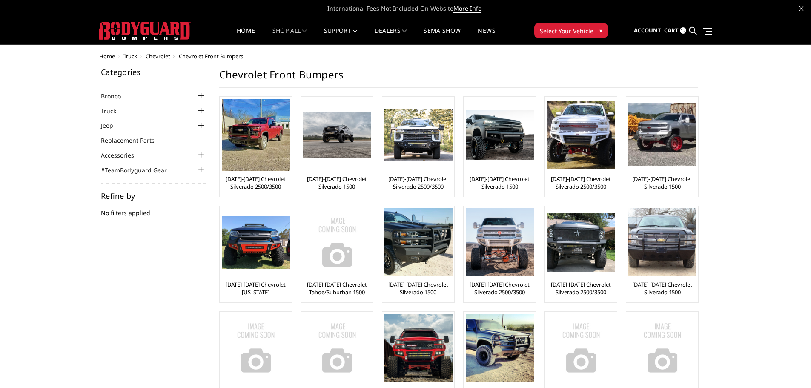
click at [272, 183] on link "[DATE]-[DATE] Chevrolet Silverado 2500/3500" at bounding box center [256, 182] width 68 height 15
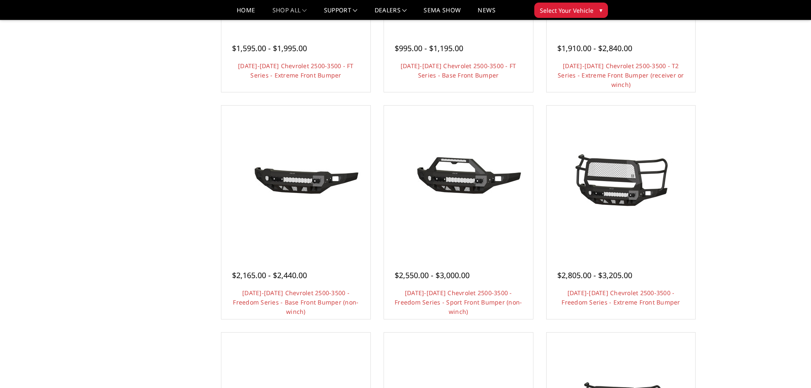
scroll to position [241, 0]
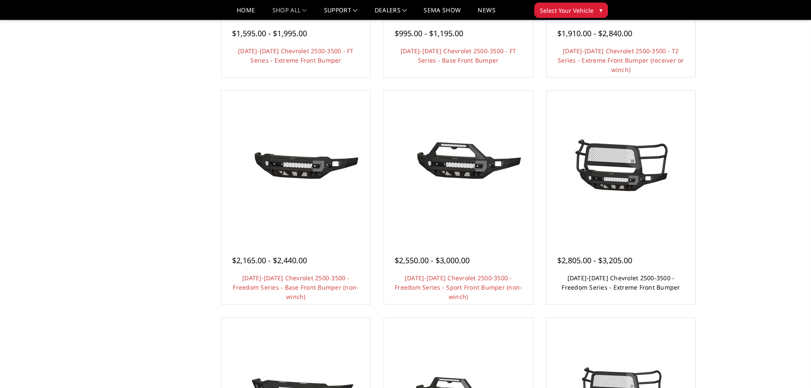
click at [612, 281] on link "[DATE]-[DATE] Chevrolet 2500-3500 - Freedom Series - Extreme Front Bumper" at bounding box center [620, 282] width 118 height 17
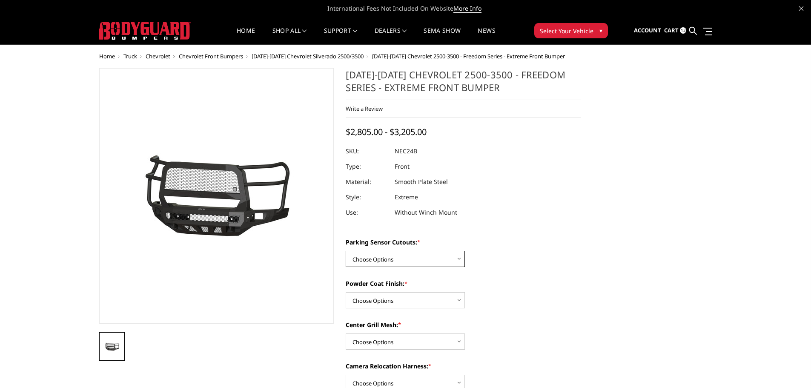
click at [367, 260] on select "Choose Options No - Without Parking Sensor Cutouts Yes - With Parking Sensor Cu…" at bounding box center [405, 259] width 119 height 16
select select "2978"
click at [346, 251] on select "Choose Options No - Without Parking Sensor Cutouts Yes - With Parking Sensor Cu…" at bounding box center [405, 259] width 119 height 16
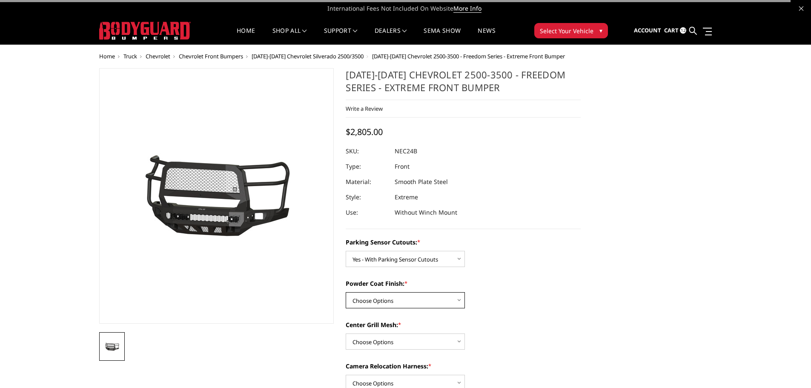
click at [371, 299] on select "Choose Options Bare Metal Texture Black Powder Coat" at bounding box center [405, 300] width 119 height 16
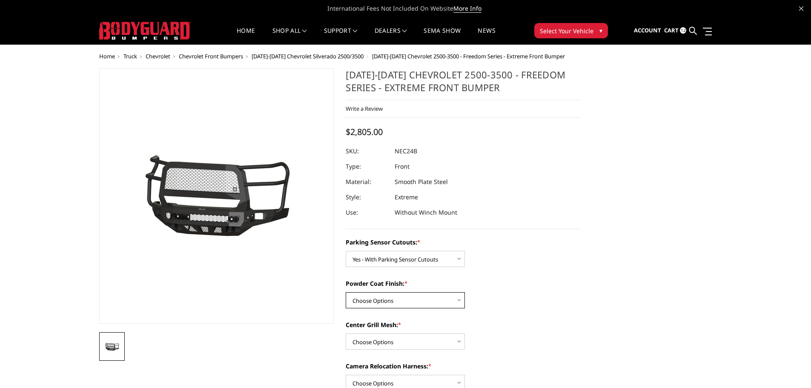
select select "2979"
click at [346, 292] on select "Choose Options Bare Metal Texture Black Powder Coat" at bounding box center [405, 300] width 119 height 16
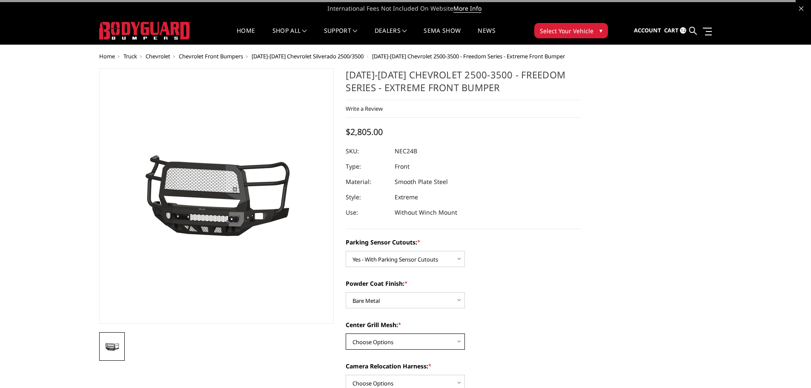
click at [369, 343] on select "Choose Options WITH Expanded Metal in Center Grill WITHOUT Expanded Metal in Ce…" at bounding box center [405, 341] width 119 height 16
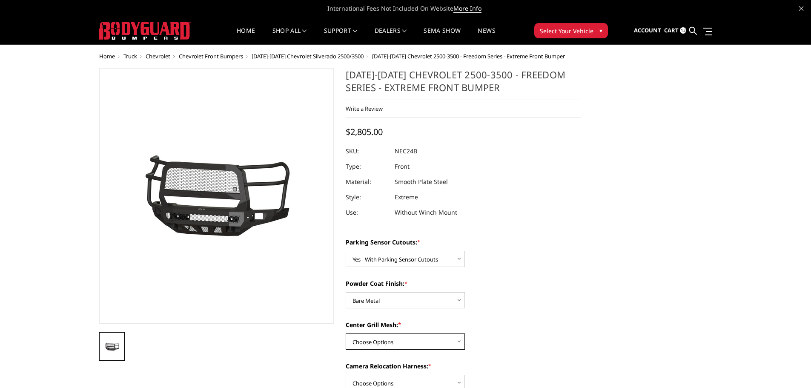
select select "2981"
click at [346, 333] on select "Choose Options WITH Expanded Metal in Center Grill WITHOUT Expanded Metal in Ce…" at bounding box center [405, 341] width 119 height 16
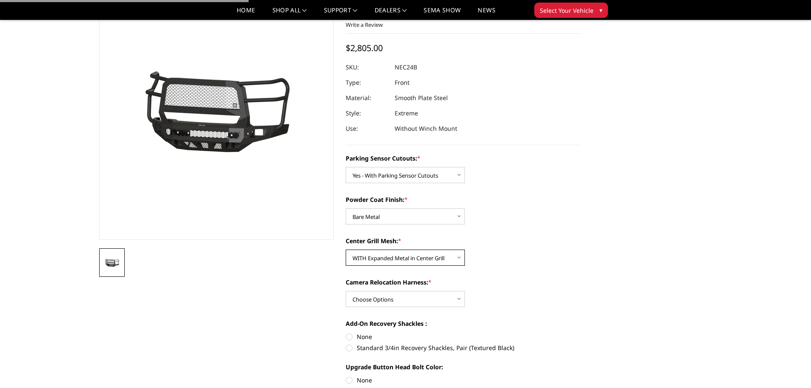
scroll to position [71, 0]
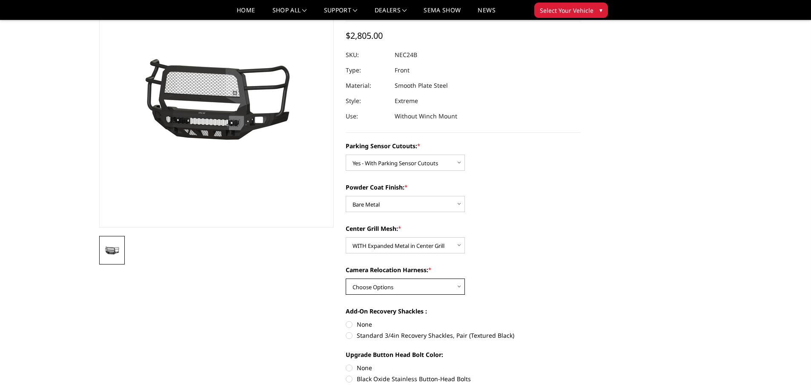
click at [383, 288] on select "Choose Options WITH Camera Relocation Harness WITHOUT Camera Relocation Harness" at bounding box center [405, 286] width 119 height 16
select select "2983"
click at [346, 278] on select "Choose Options WITH Camera Relocation Harness WITHOUT Camera Relocation Harness" at bounding box center [405, 286] width 119 height 16
click at [350, 325] on label "None" at bounding box center [463, 324] width 235 height 9
click at [346, 320] on input "None" at bounding box center [346, 320] width 0 height 0
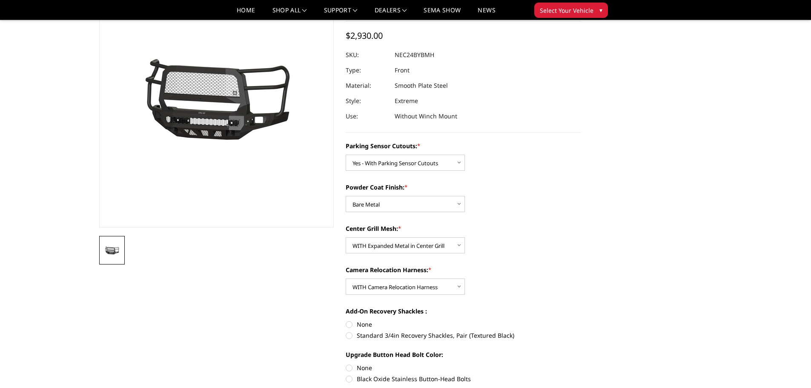
radio input "true"
click at [349, 364] on label "None" at bounding box center [463, 367] width 235 height 9
click at [346, 364] on input "None" at bounding box center [346, 363] width 0 height 0
radio input "true"
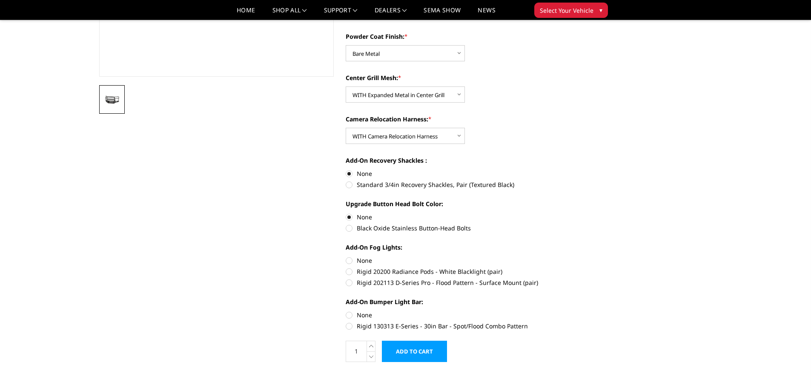
scroll to position [227, 0]
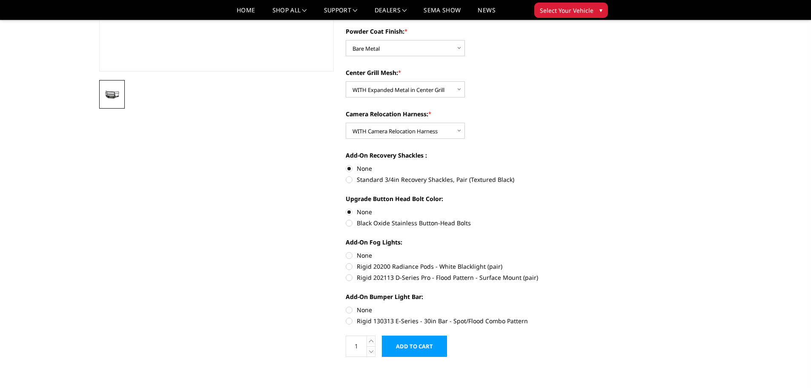
click at [350, 278] on label "Rigid 202113 D-Series Pro - Flood Pattern - Surface Mount (pair)" at bounding box center [463, 277] width 235 height 9
click at [581, 262] on input "Rigid 202113 D-Series Pro - Flood Pattern - Surface Mount (pair)" at bounding box center [581, 262] width 0 height 0
radio input "true"
click at [350, 319] on label "Rigid 130313 E-Series - 30in Bar - Spot/Flood Combo Pattern" at bounding box center [463, 320] width 235 height 9
click at [581, 306] on input "Rigid 130313 E-Series - 30in Bar - Spot/Flood Combo Pattern" at bounding box center [581, 305] width 0 height 0
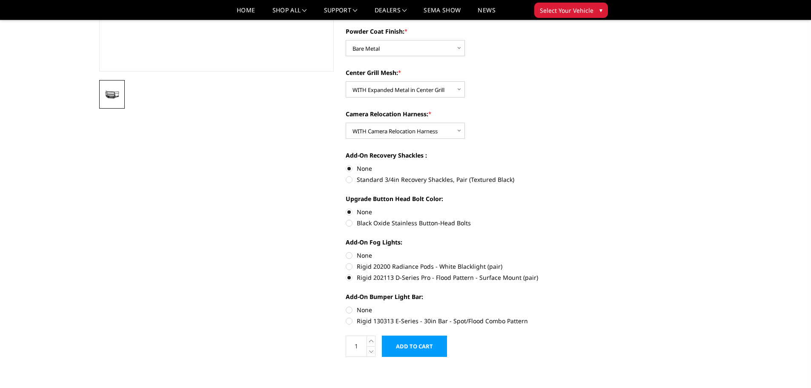
radio input "true"
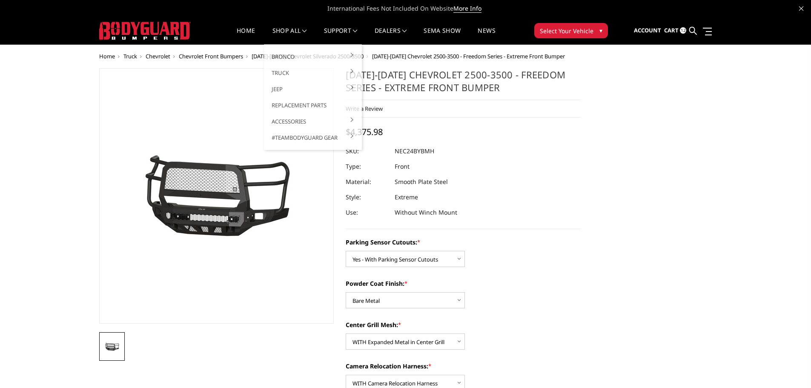
click at [254, 34] on li "Home" at bounding box center [245, 36] width 35 height 17
click at [245, 32] on link "Home" at bounding box center [246, 36] width 18 height 17
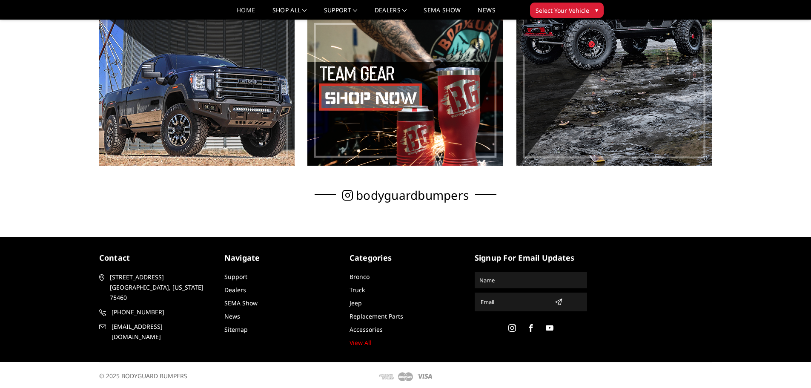
scroll to position [600, 0]
